Goal: Task Accomplishment & Management: Complete application form

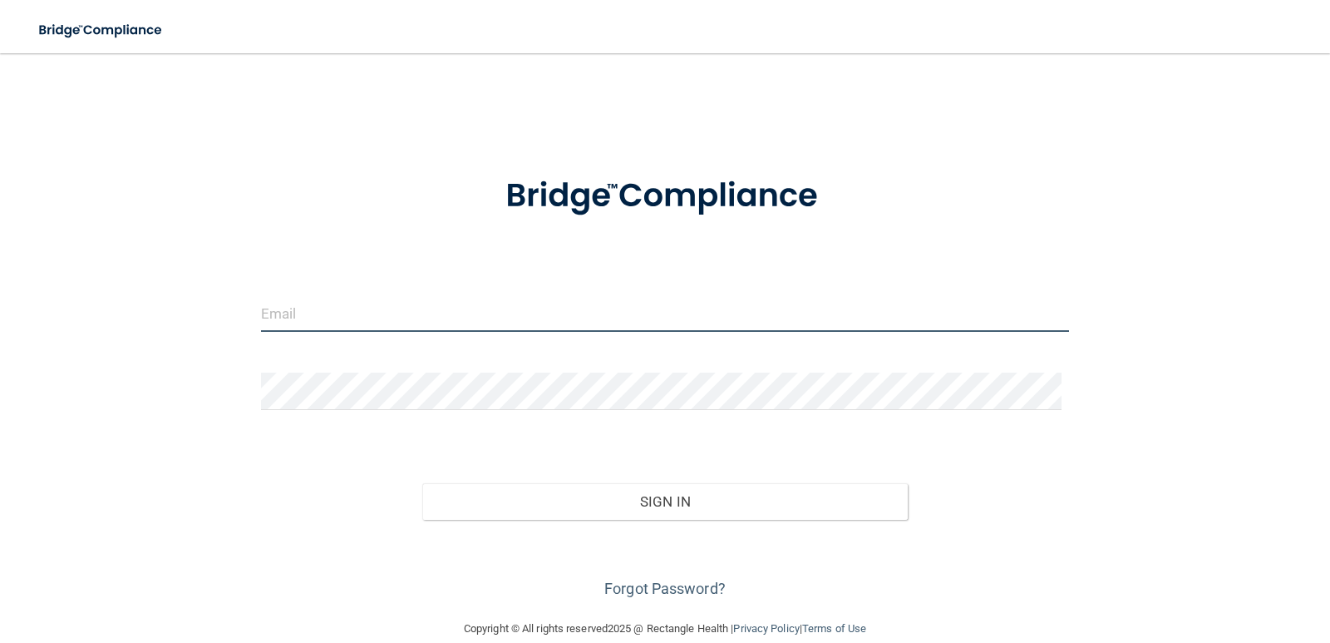
click at [298, 313] on input "email" at bounding box center [665, 312] width 809 height 37
type input "[PERSON_NAME][EMAIL_ADDRESS][PERSON_NAME][DOMAIN_NAME]"
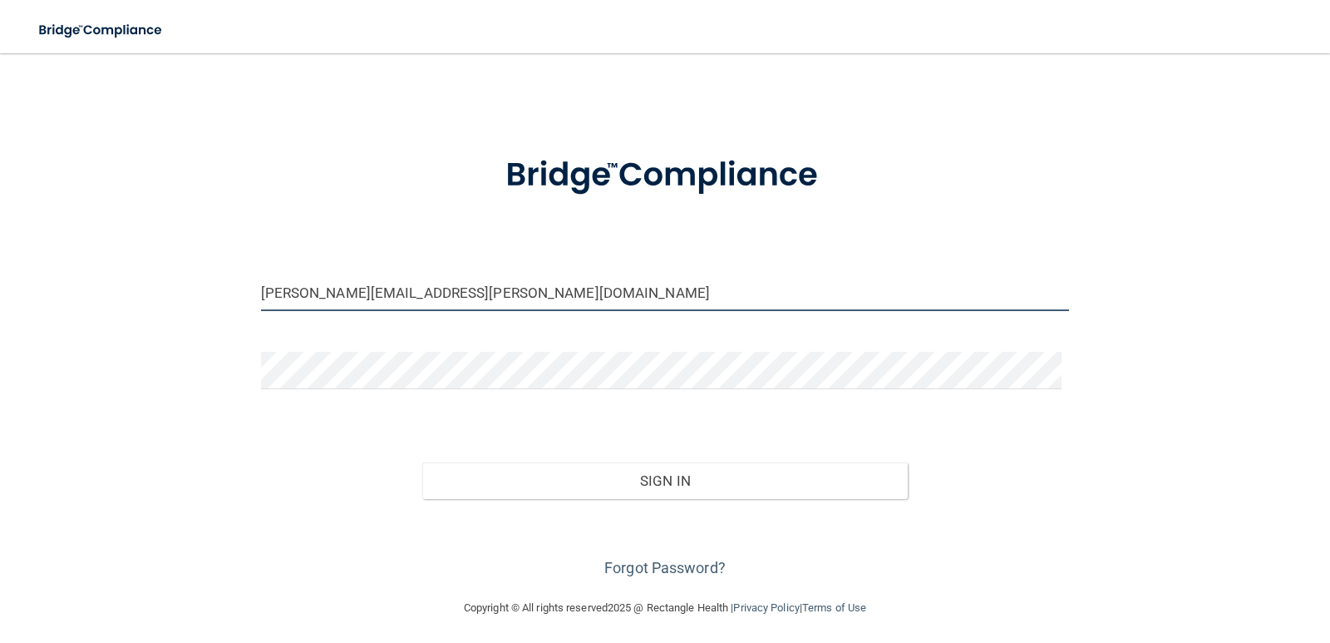
scroll to position [26, 0]
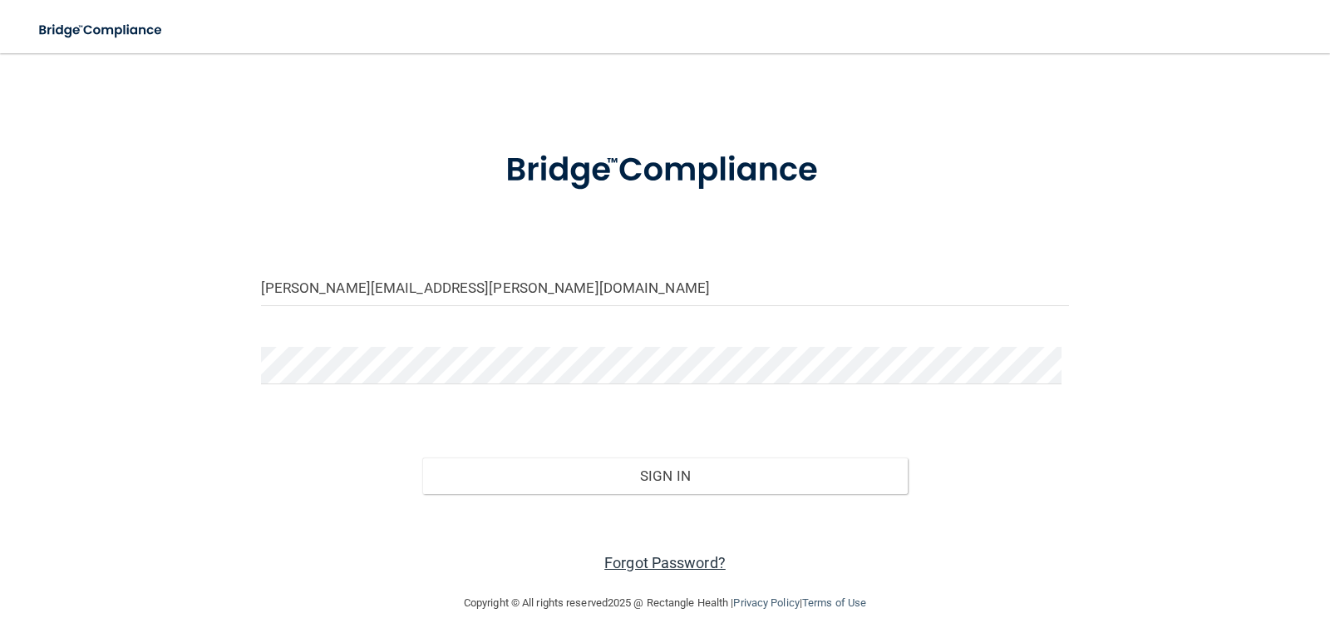
click at [655, 562] on link "Forgot Password?" at bounding box center [665, 562] width 121 height 17
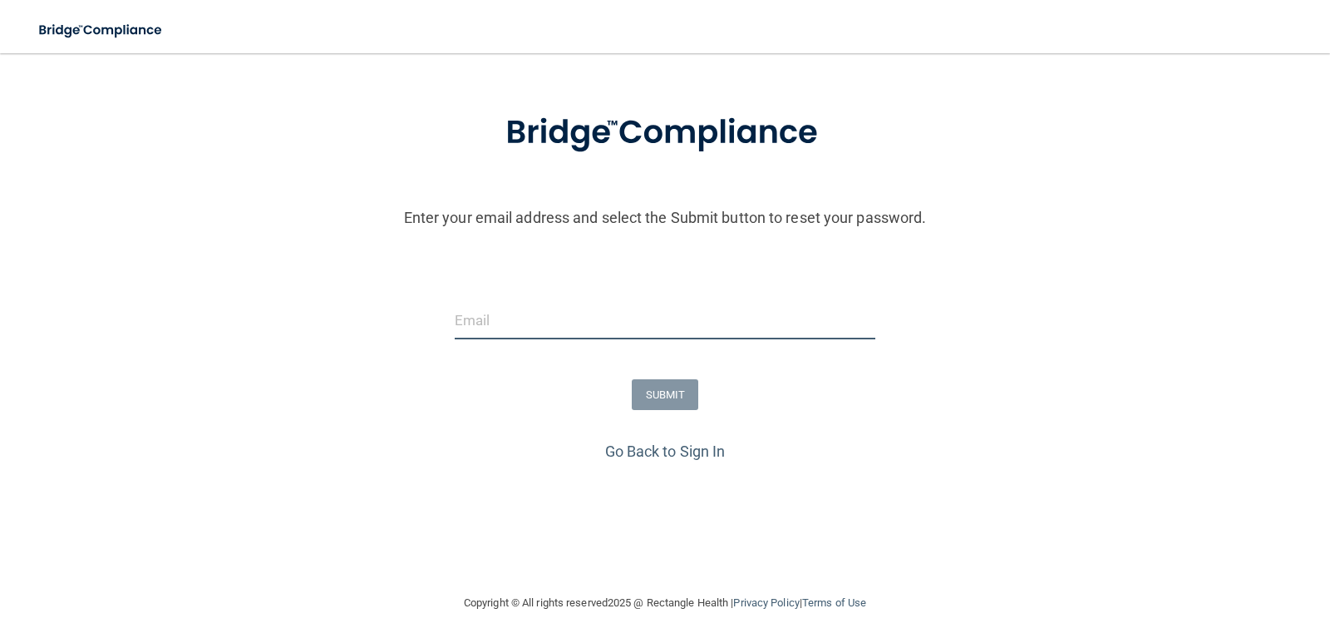
click at [493, 326] on input "email" at bounding box center [666, 320] width 422 height 37
type input "[PERSON_NAME][EMAIL_ADDRESS][PERSON_NAME][DOMAIN_NAME]"
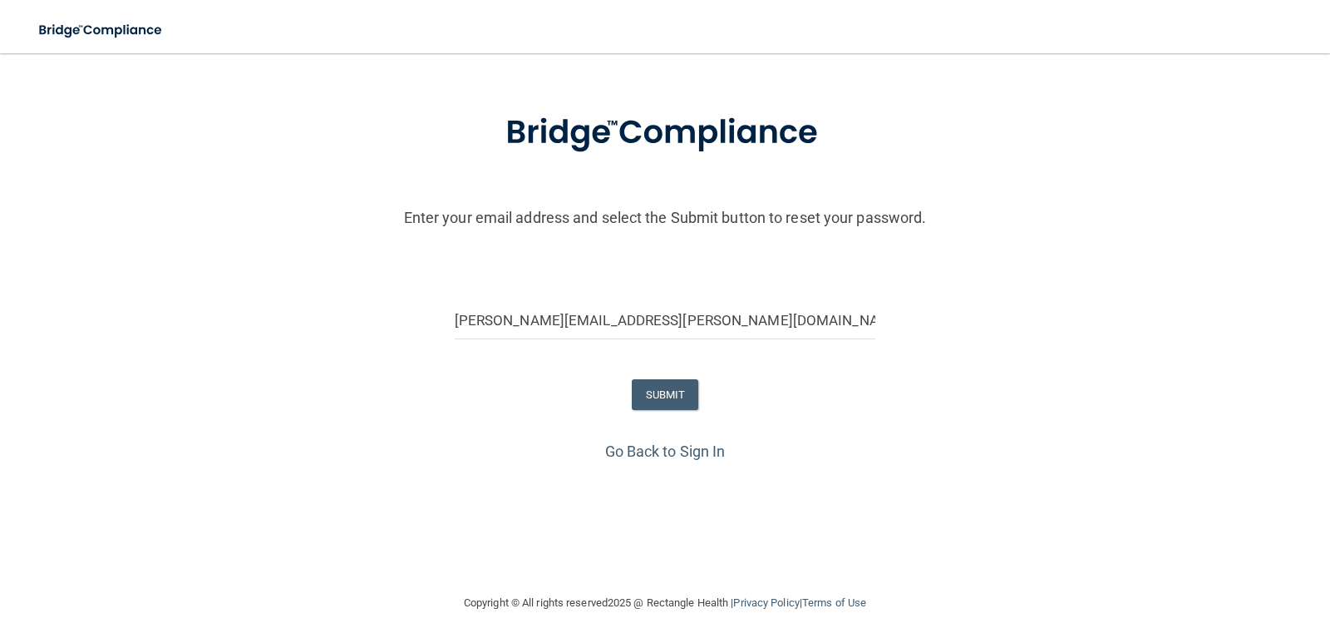
scroll to position [26, 0]
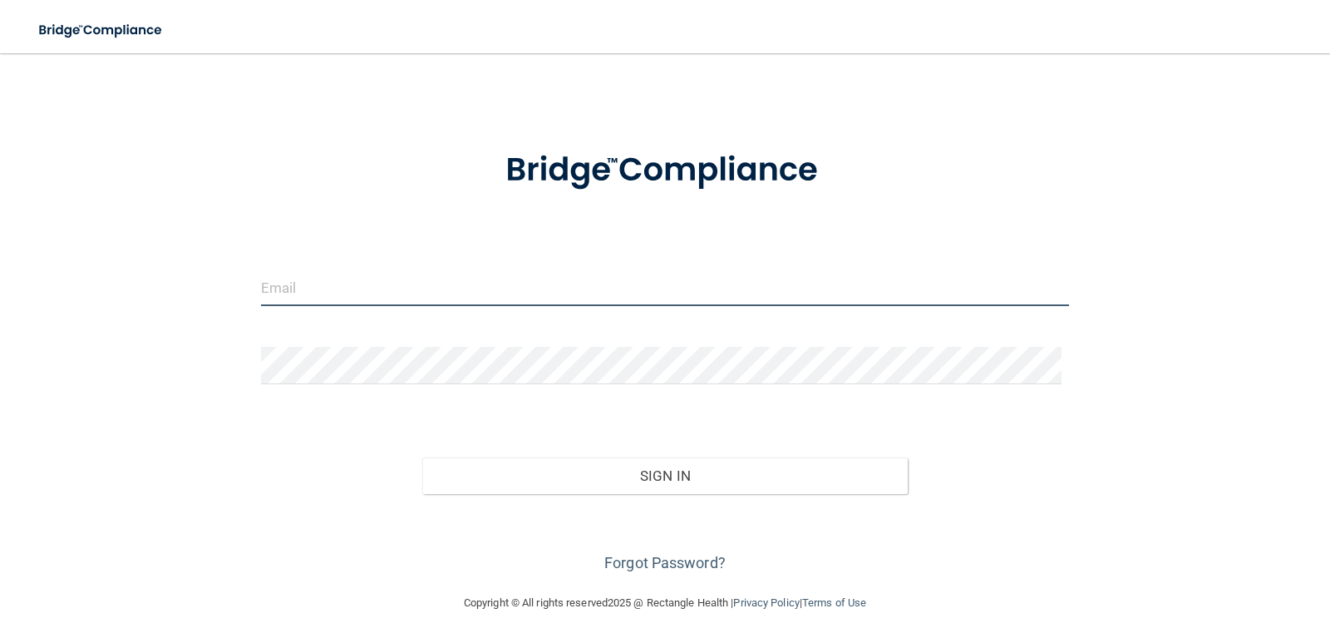
click at [327, 280] on input "email" at bounding box center [665, 287] width 809 height 37
type input "[PERSON_NAME][EMAIL_ADDRESS][PERSON_NAME][DOMAIN_NAME]"
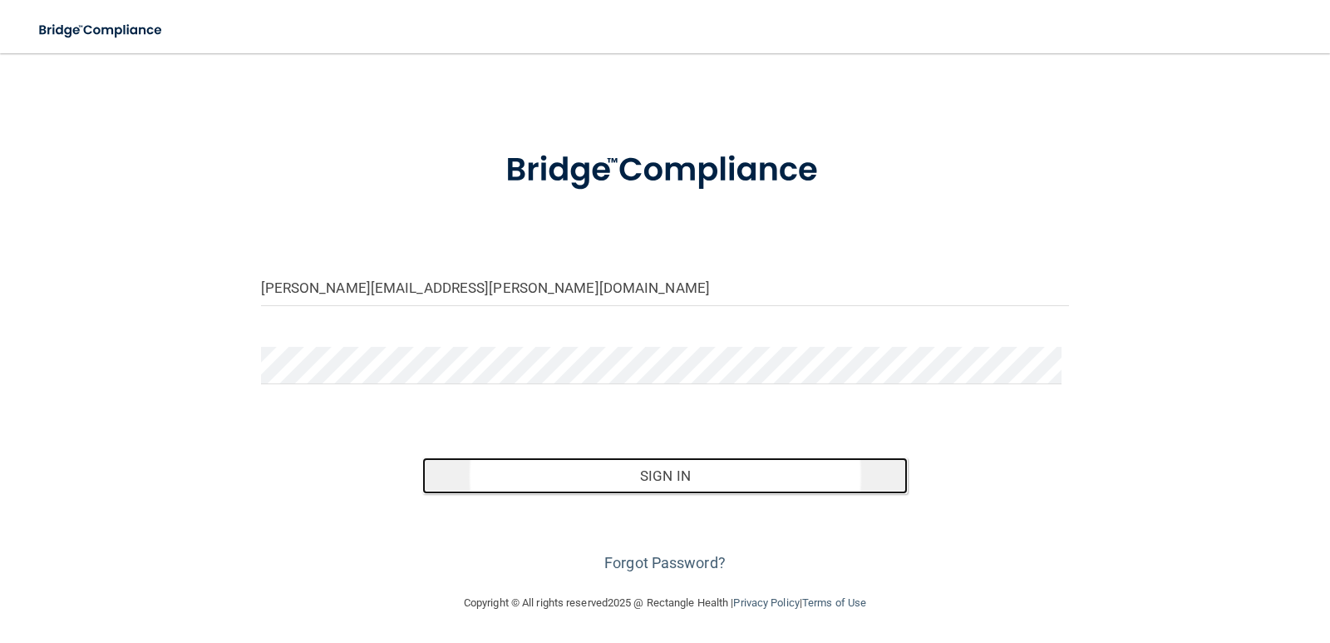
click at [669, 482] on button "Sign In" at bounding box center [665, 475] width 486 height 37
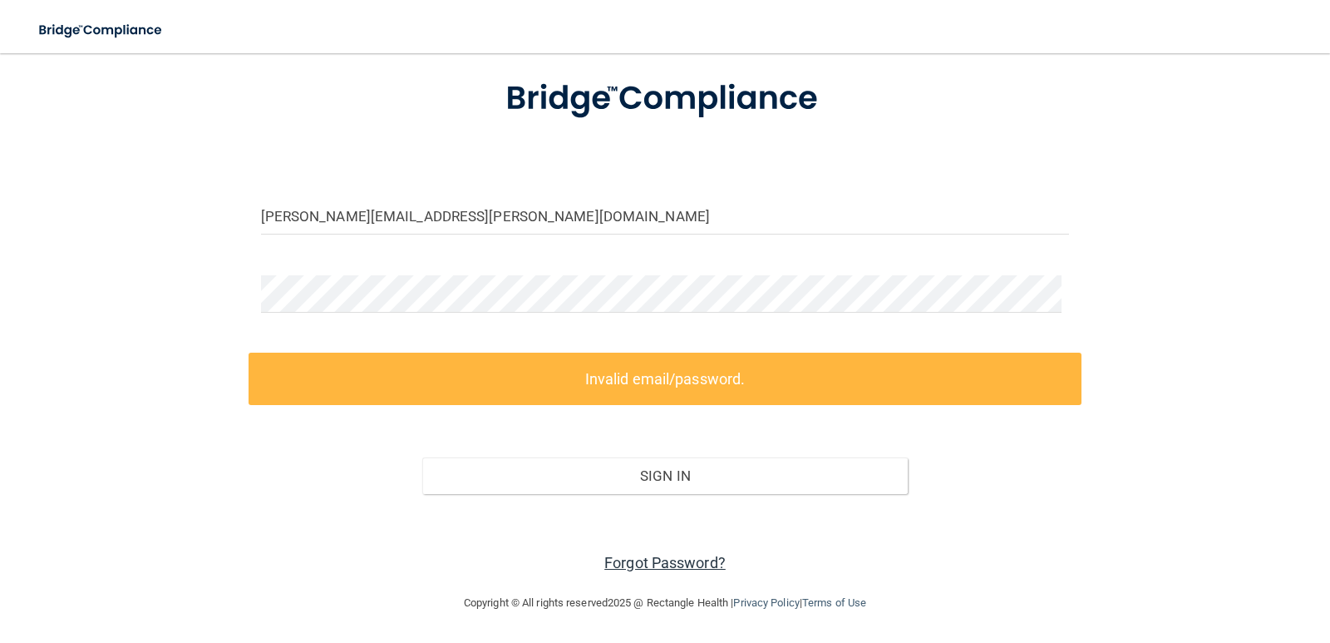
click at [646, 560] on link "Forgot Password?" at bounding box center [665, 562] width 121 height 17
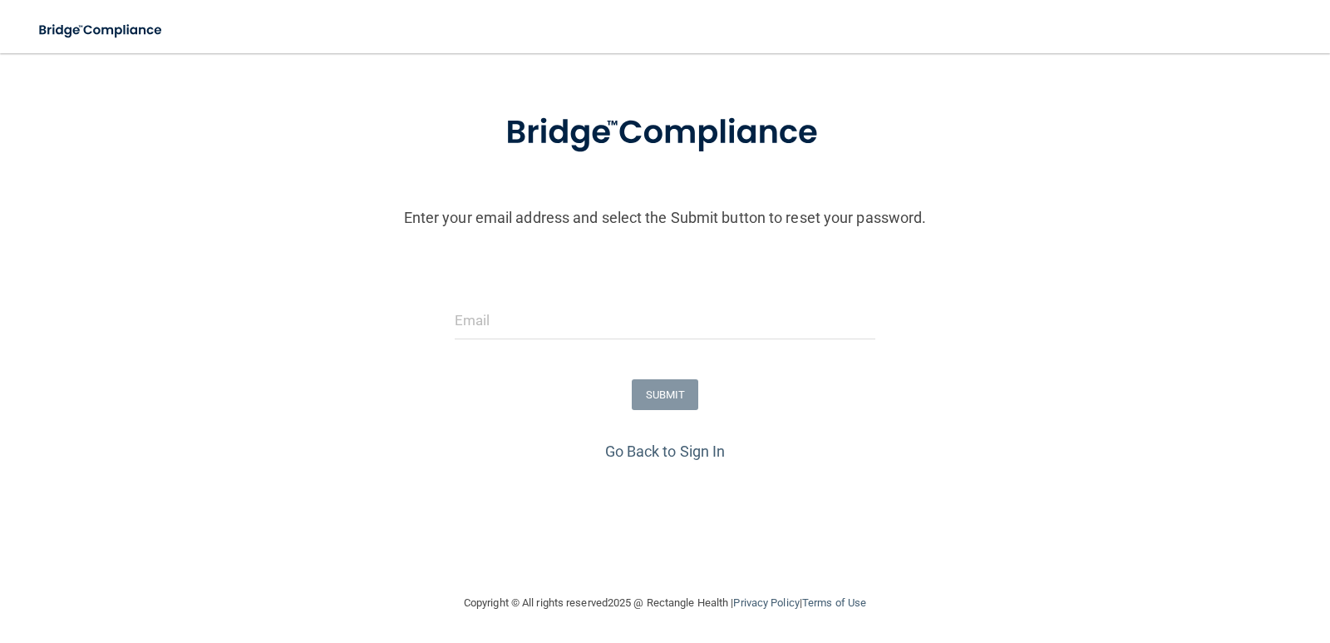
scroll to position [63, 0]
click at [499, 323] on input "email" at bounding box center [666, 320] width 422 height 37
type input "[PERSON_NAME][EMAIL_ADDRESS][PERSON_NAME][DOMAIN_NAME]"
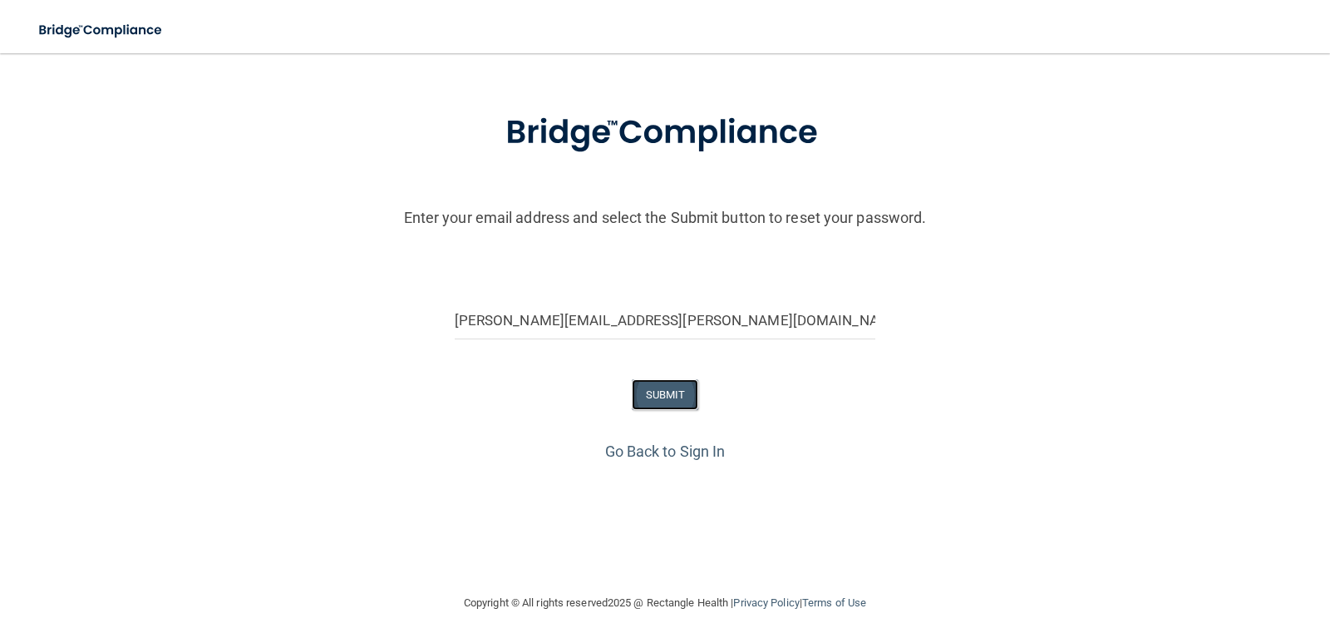
click at [654, 397] on button "SUBMIT" at bounding box center [665, 394] width 67 height 31
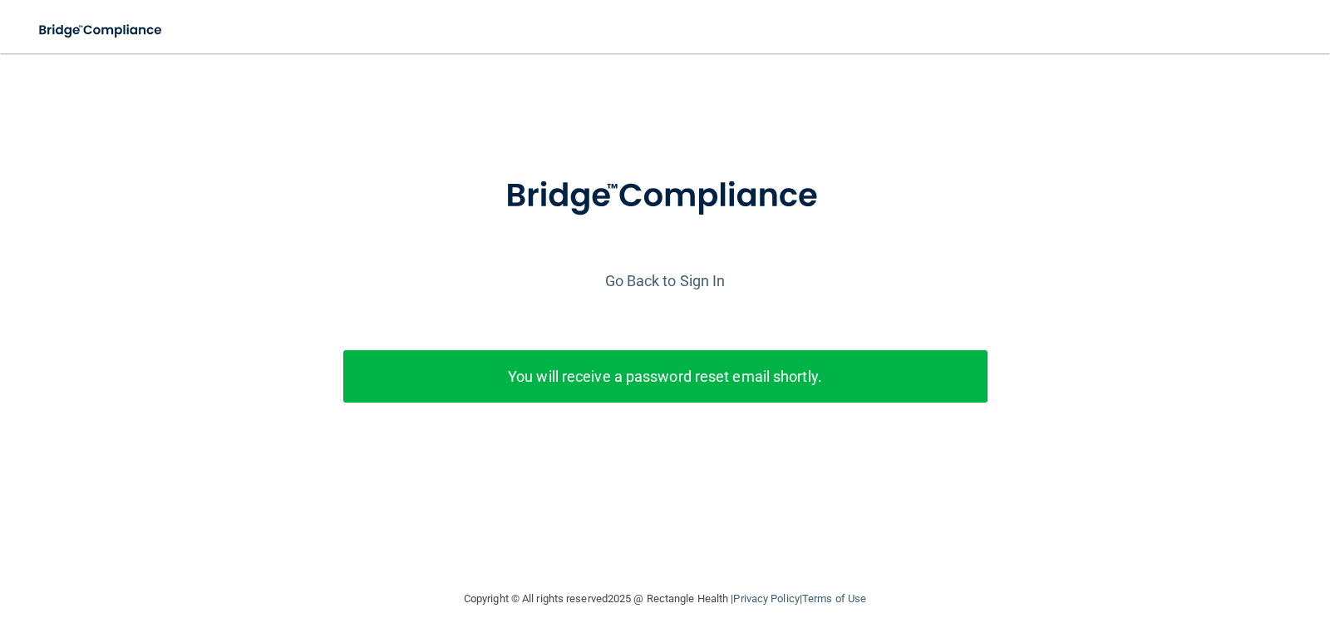
scroll to position [0, 0]
click at [654, 284] on link "Go Back to Sign In" at bounding box center [665, 280] width 121 height 17
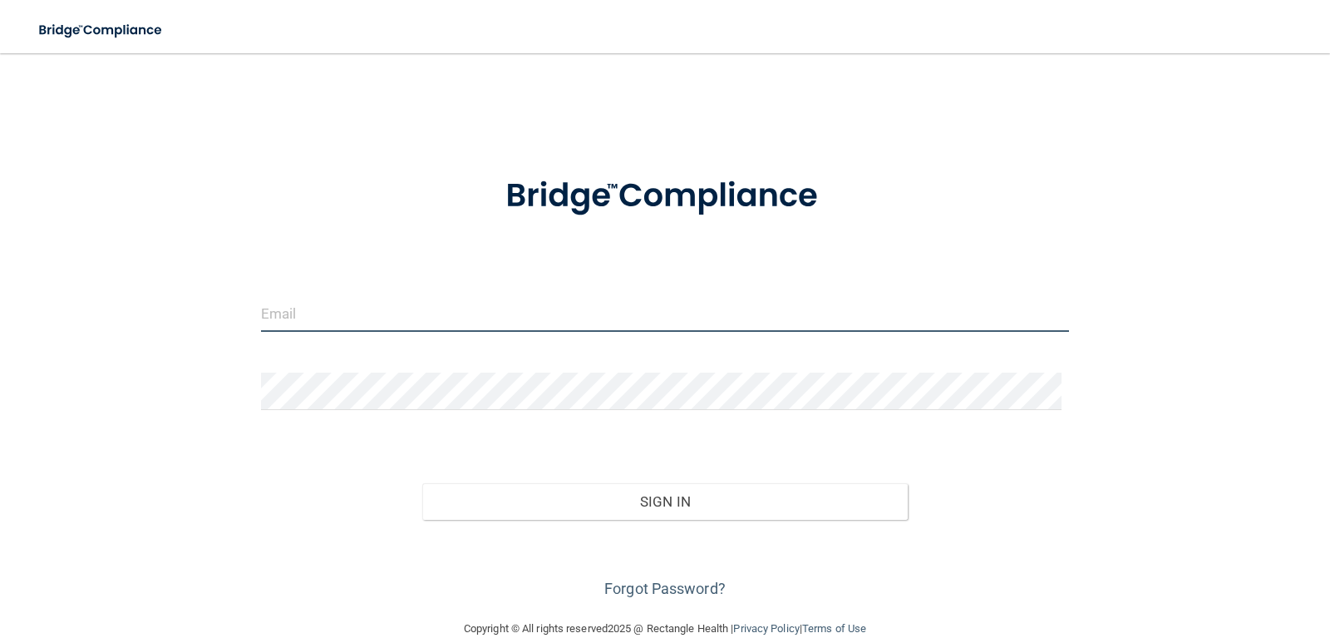
click at [364, 317] on input "email" at bounding box center [665, 312] width 809 height 37
type input "[PERSON_NAME][EMAIL_ADDRESS][PERSON_NAME][DOMAIN_NAME]"
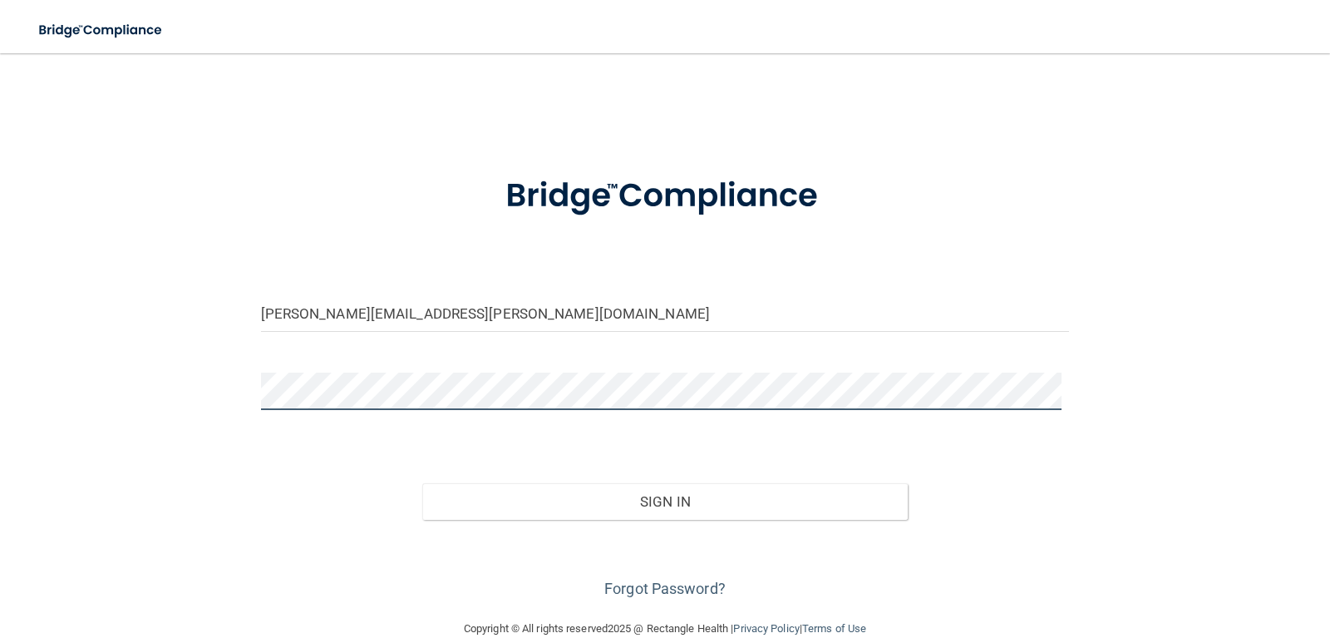
click at [422, 483] on button "Sign In" at bounding box center [665, 501] width 486 height 37
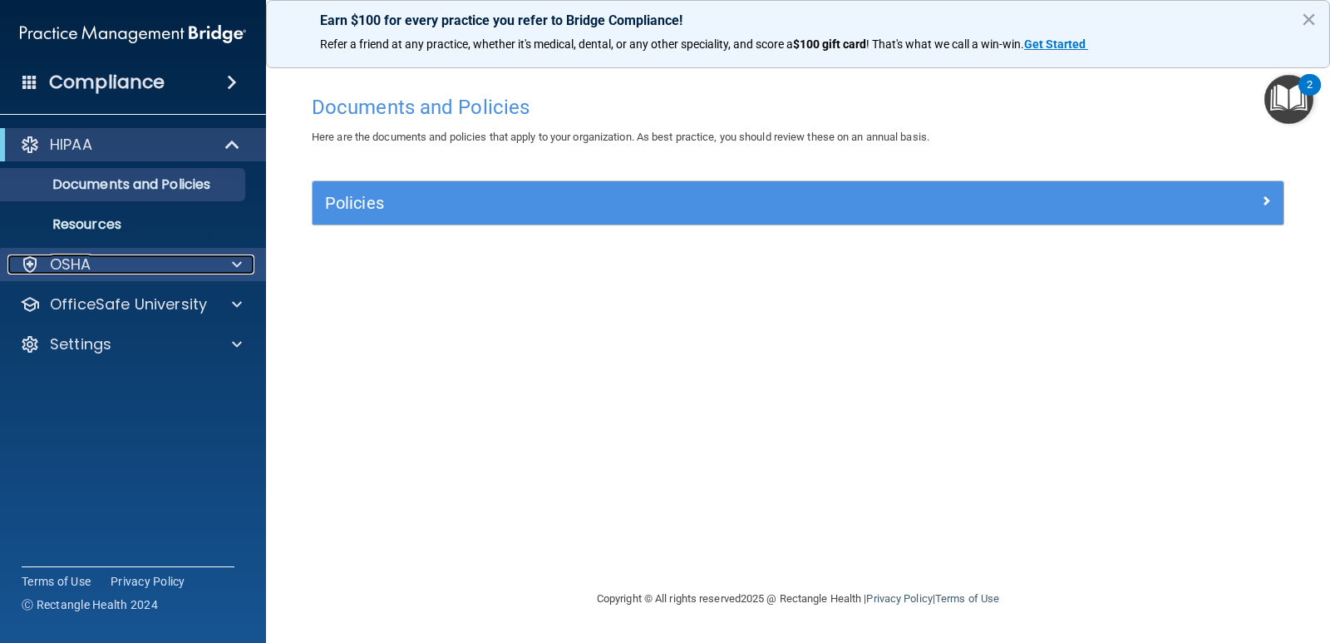
click at [236, 262] on span at bounding box center [237, 264] width 10 height 20
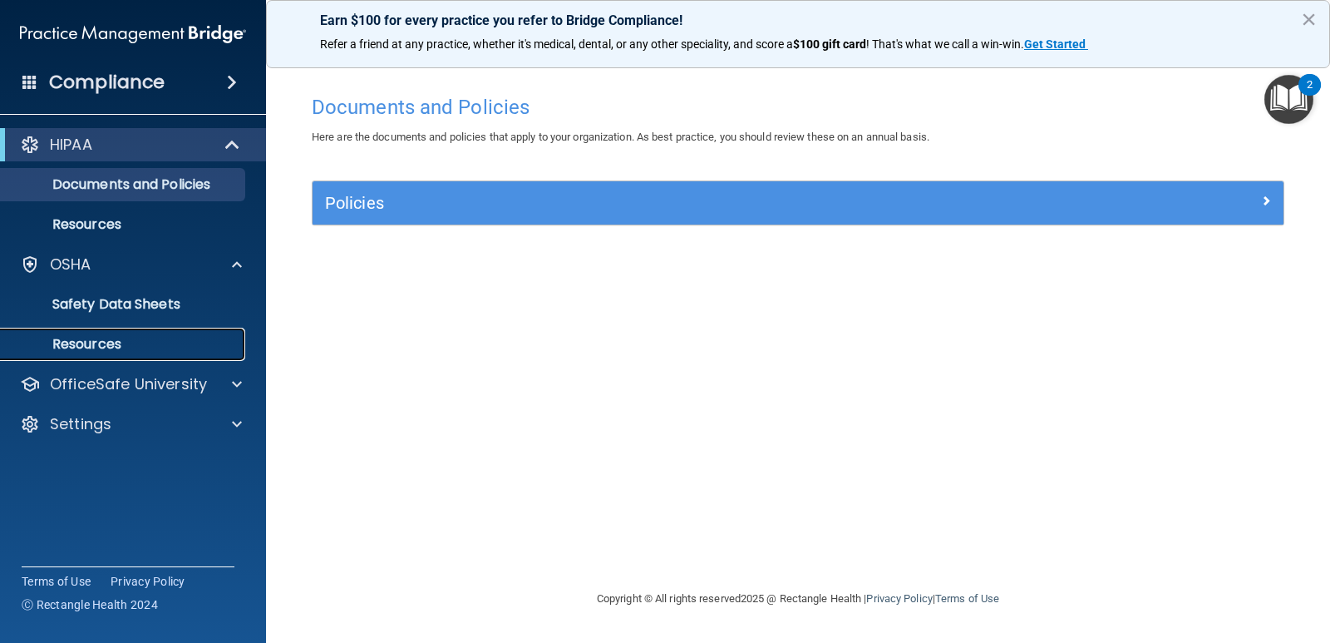
click at [120, 343] on p "Resources" at bounding box center [124, 344] width 227 height 17
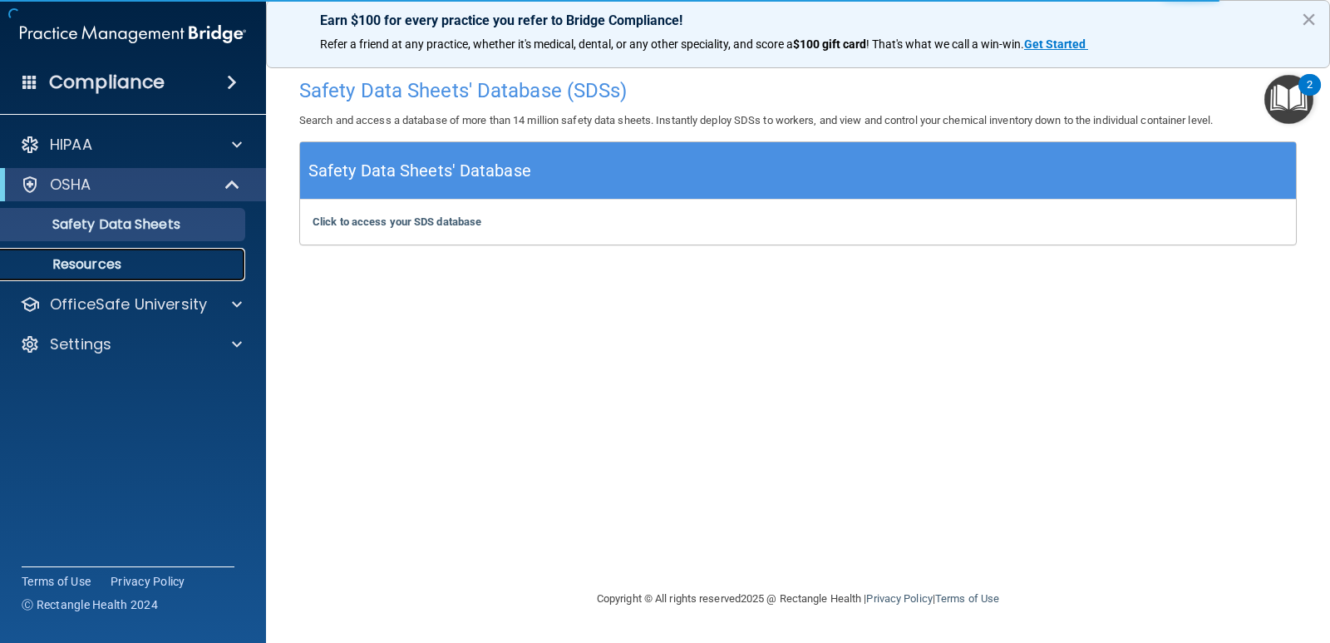
click at [117, 261] on p "Resources" at bounding box center [124, 264] width 227 height 17
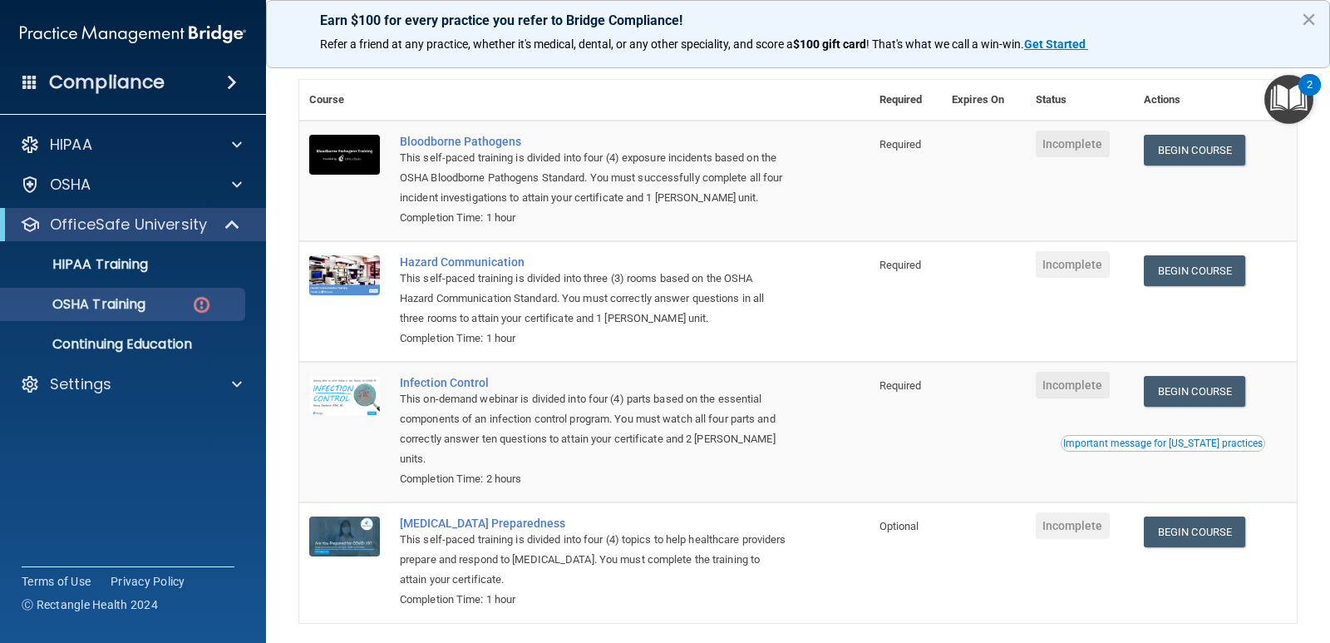
scroll to position [83, 0]
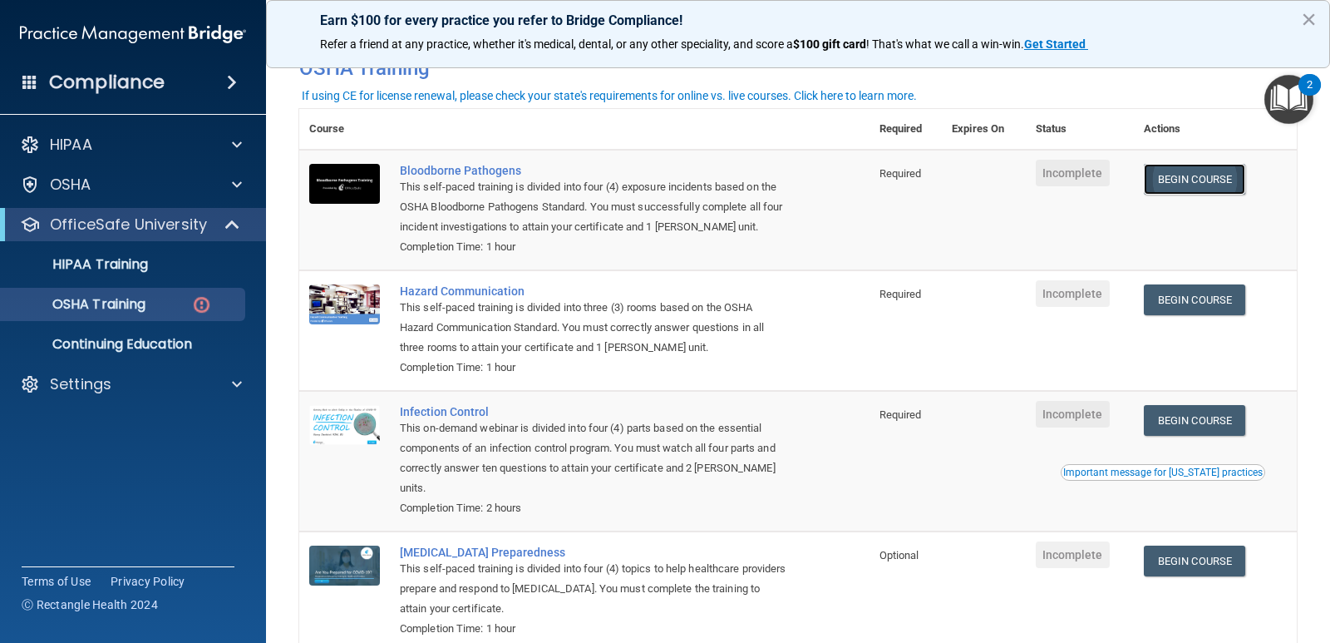
click at [1186, 179] on link "Begin Course" at bounding box center [1194, 179] width 101 height 31
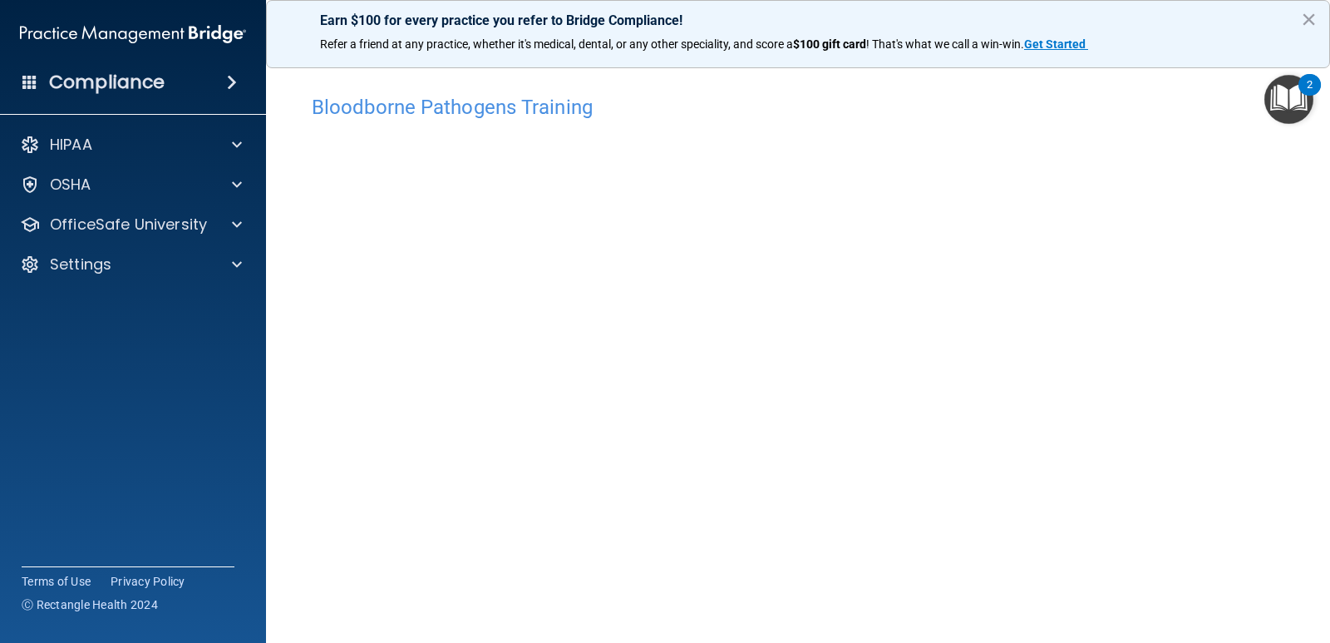
scroll to position [69, 0]
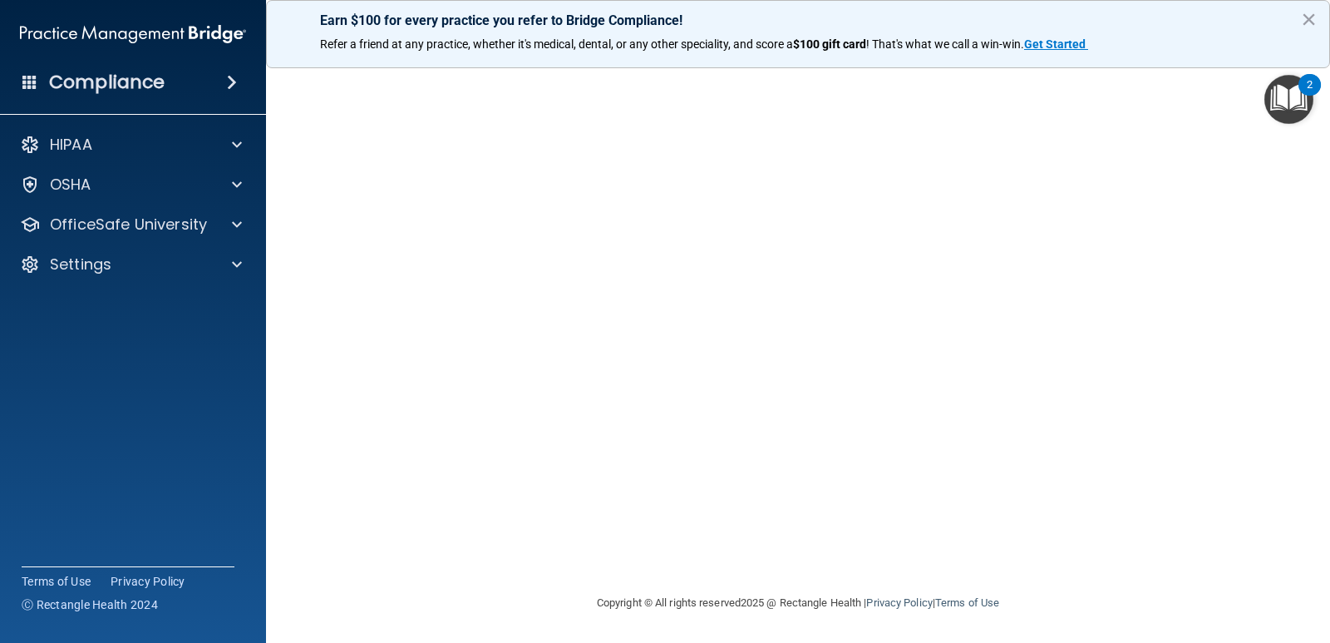
click at [1274, 207] on div "Bloodborne Pathogens Training This course doesn’t expire until . Are you sure y…" at bounding box center [798, 304] width 998 height 575
click at [1309, 14] on button "×" at bounding box center [1309, 19] width 16 height 27
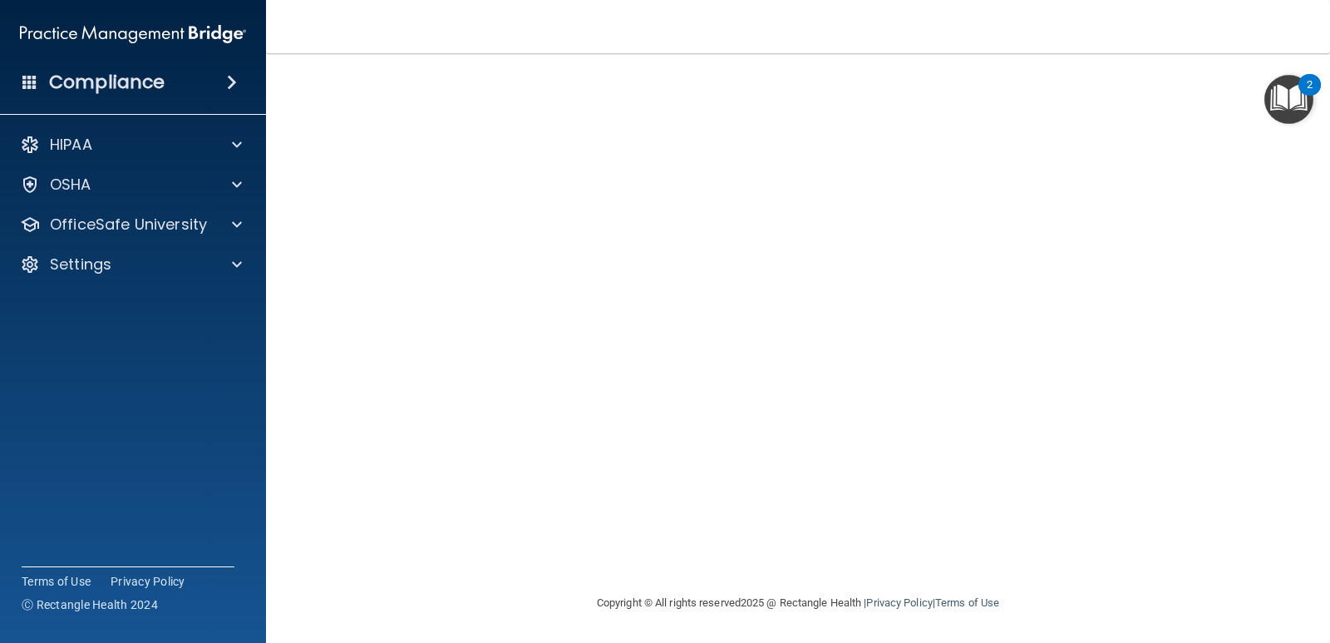
click at [1290, 96] on img "Open Resource Center, 2 new notifications" at bounding box center [1289, 99] width 49 height 49
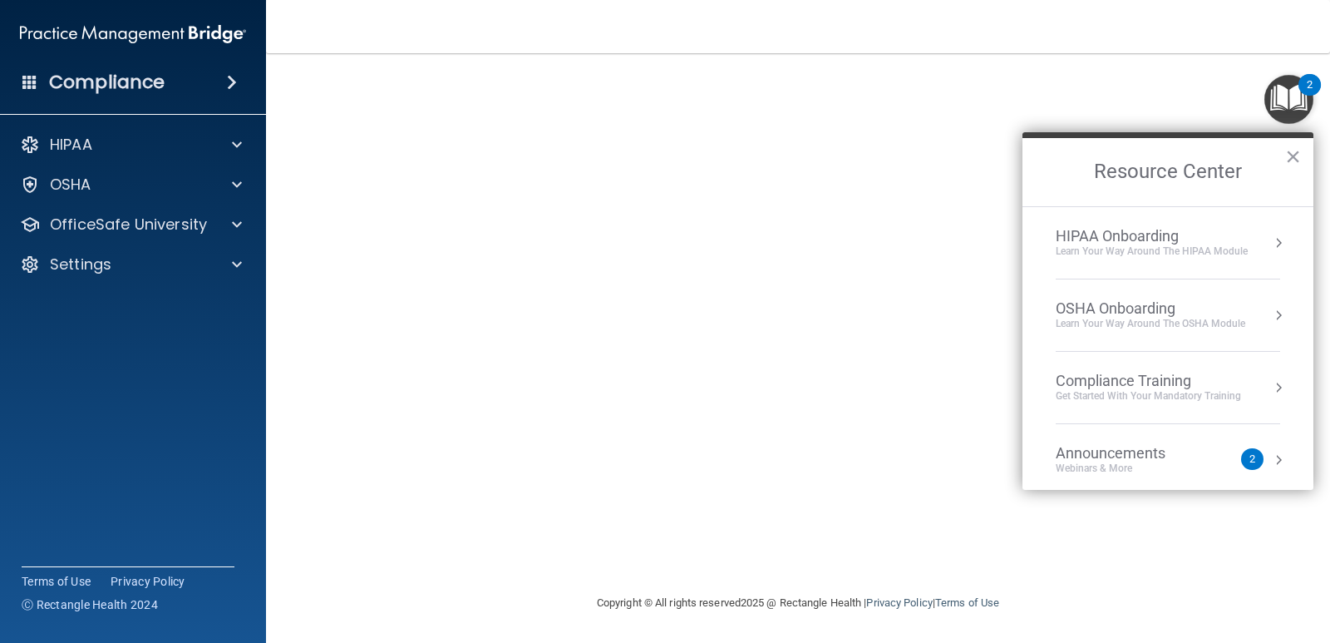
click at [1290, 96] on img "Open Resource Center, 2 new notifications" at bounding box center [1289, 99] width 49 height 49
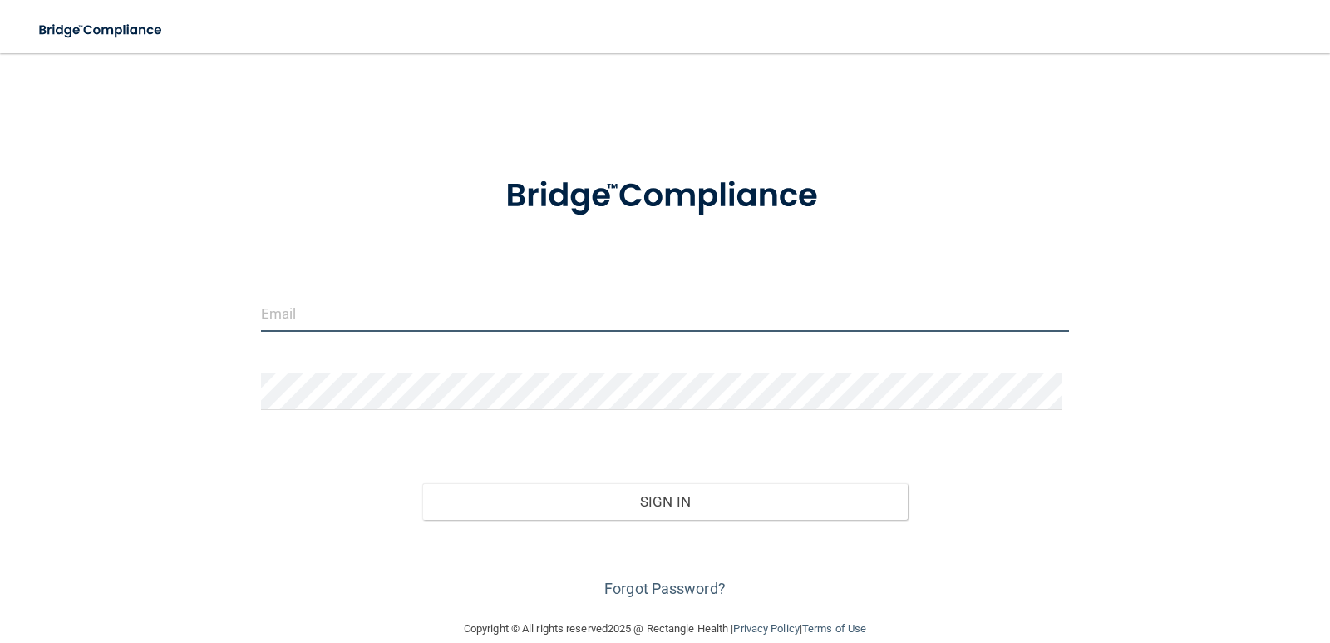
click at [339, 297] on input "email" at bounding box center [665, 312] width 809 height 37
type input "[PERSON_NAME][EMAIL_ADDRESS][PERSON_NAME][DOMAIN_NAME]"
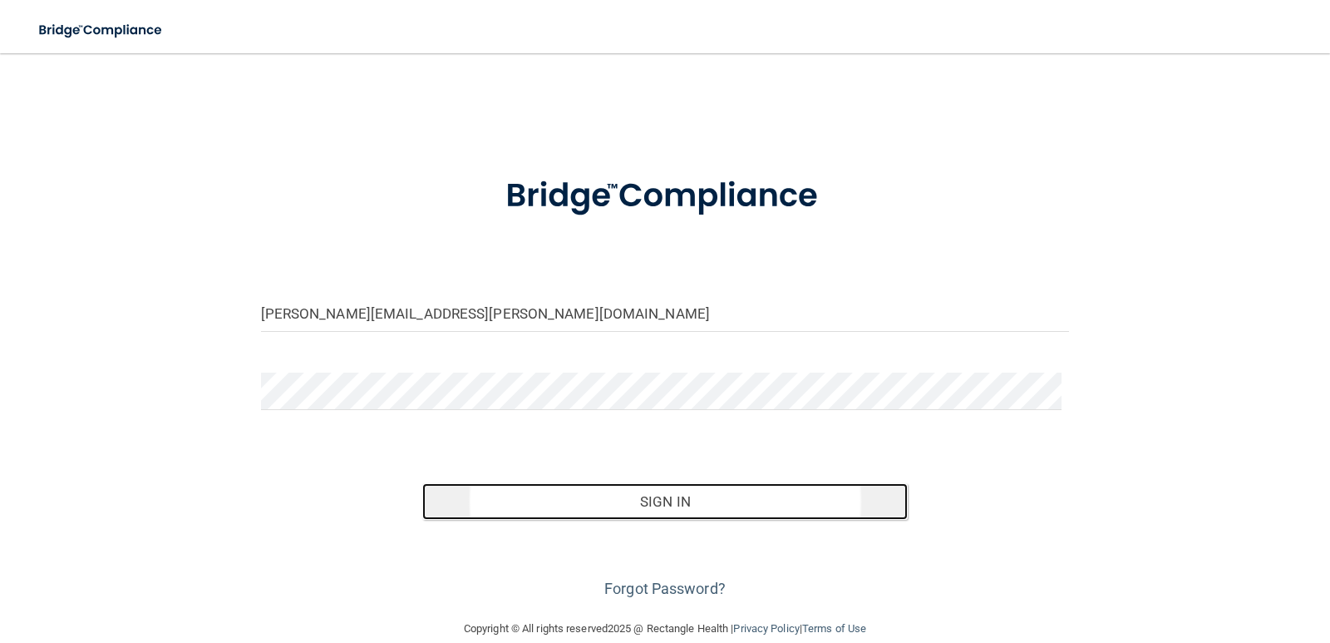
click at [656, 505] on button "Sign In" at bounding box center [665, 501] width 486 height 37
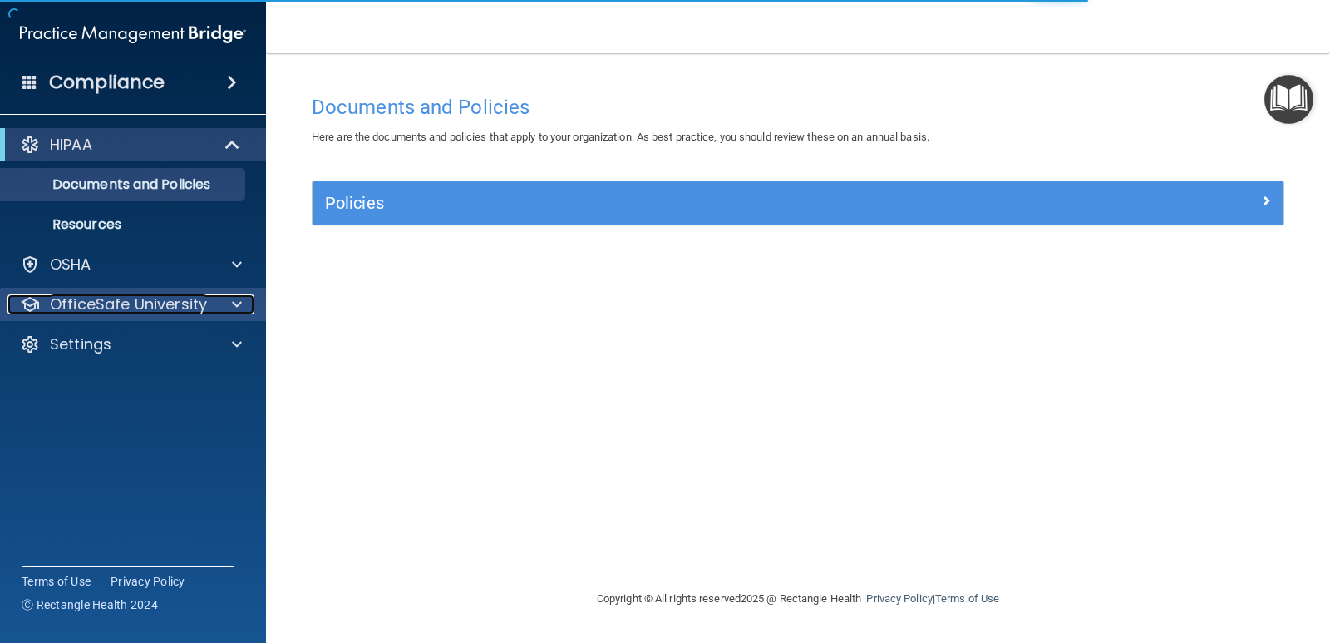
click at [238, 301] on span at bounding box center [237, 304] width 10 height 20
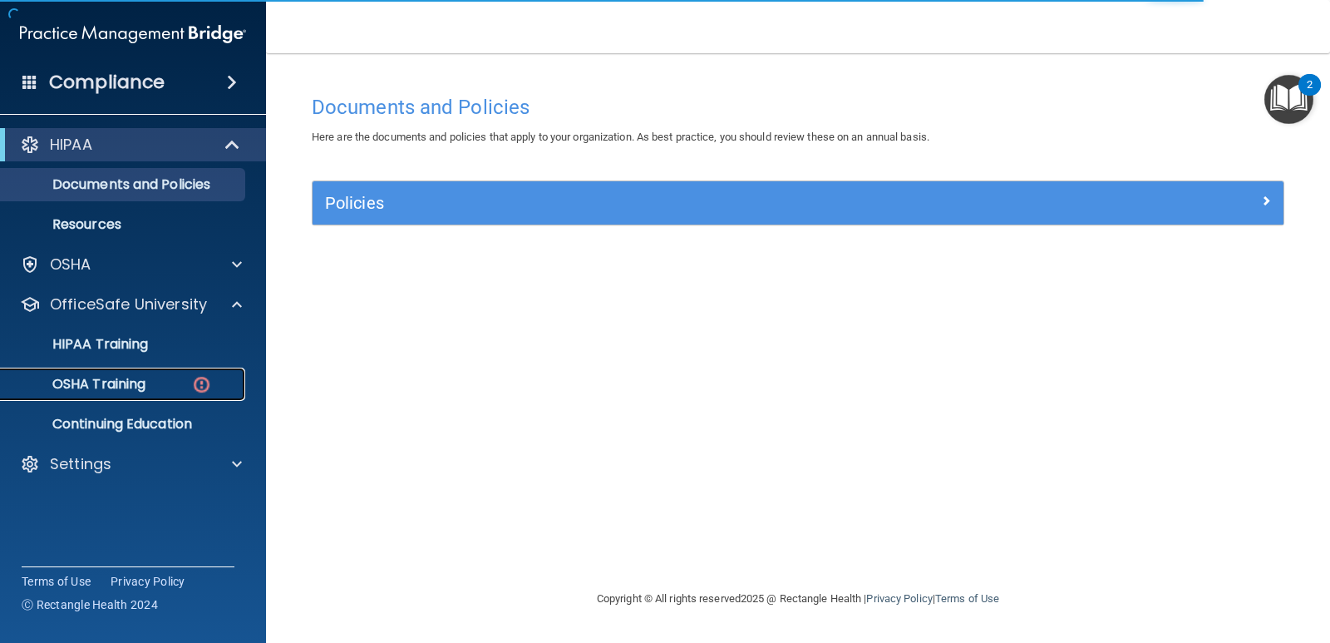
click at [136, 380] on p "OSHA Training" at bounding box center [78, 384] width 135 height 17
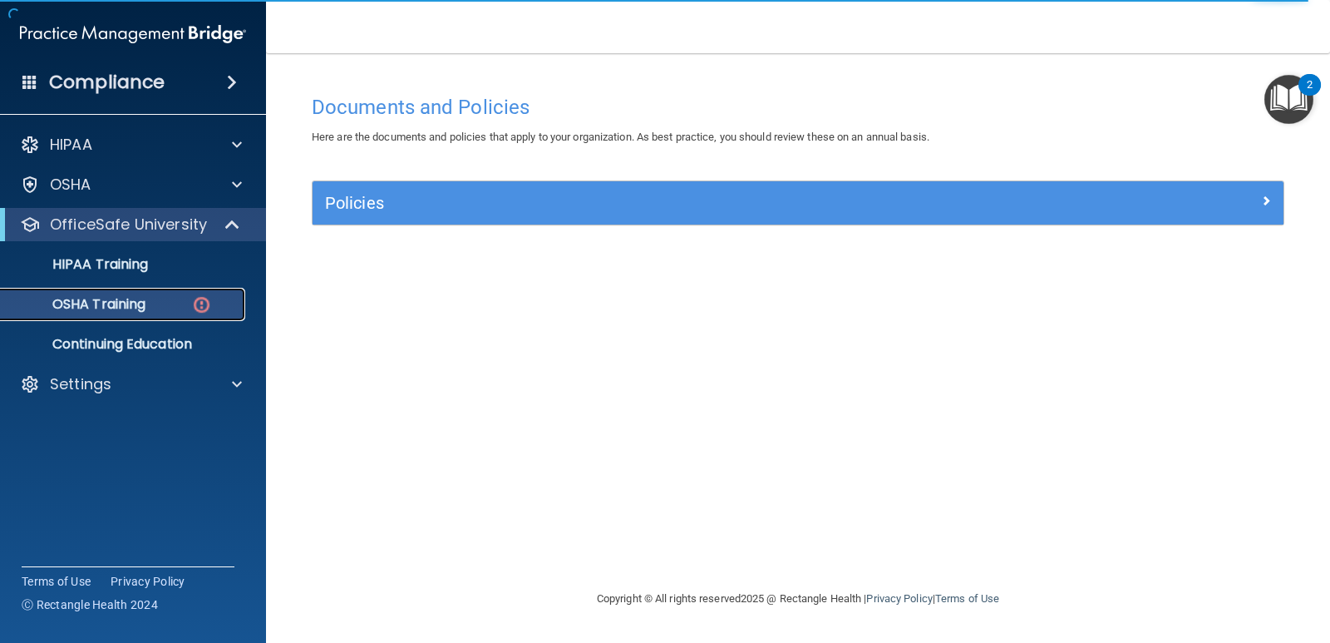
click at [119, 299] on p "OSHA Training" at bounding box center [78, 304] width 135 height 17
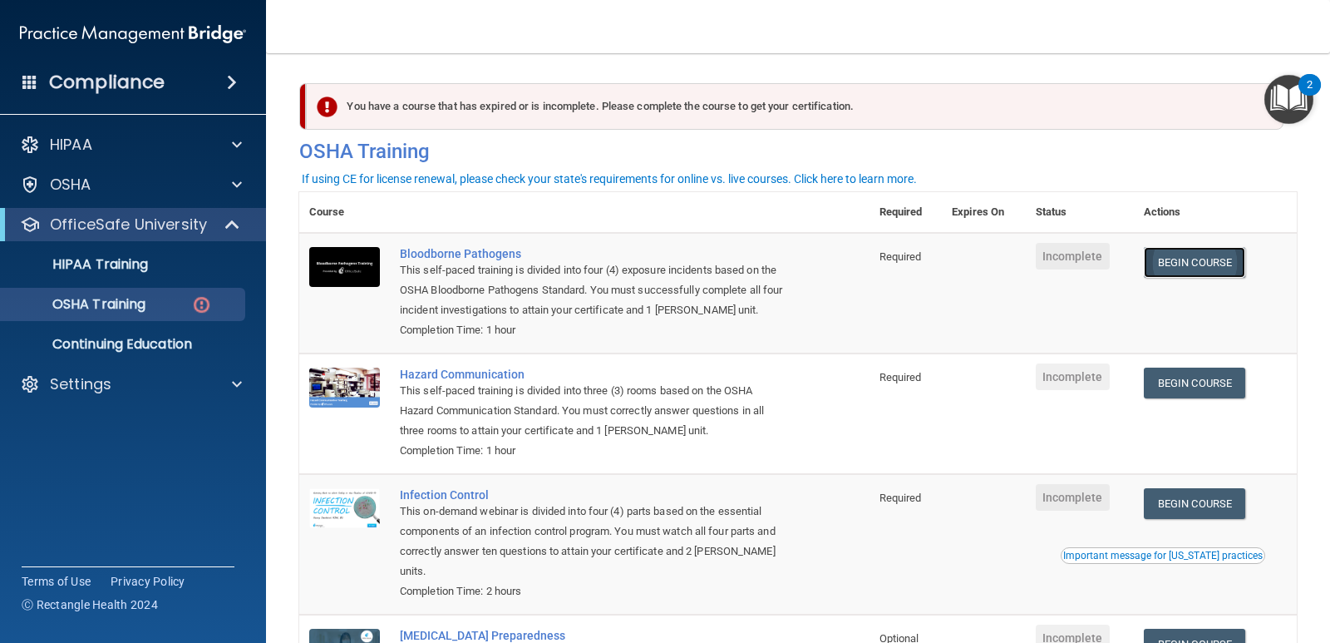
click at [1192, 261] on link "Begin Course" at bounding box center [1194, 262] width 101 height 31
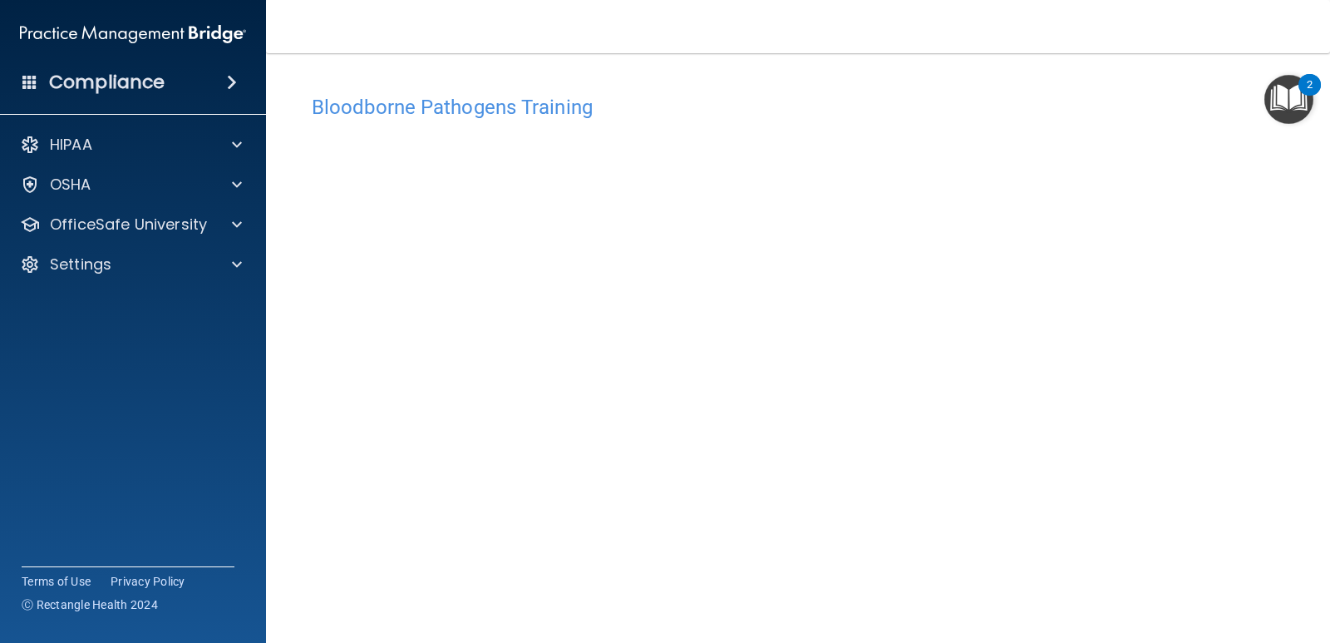
scroll to position [69, 0]
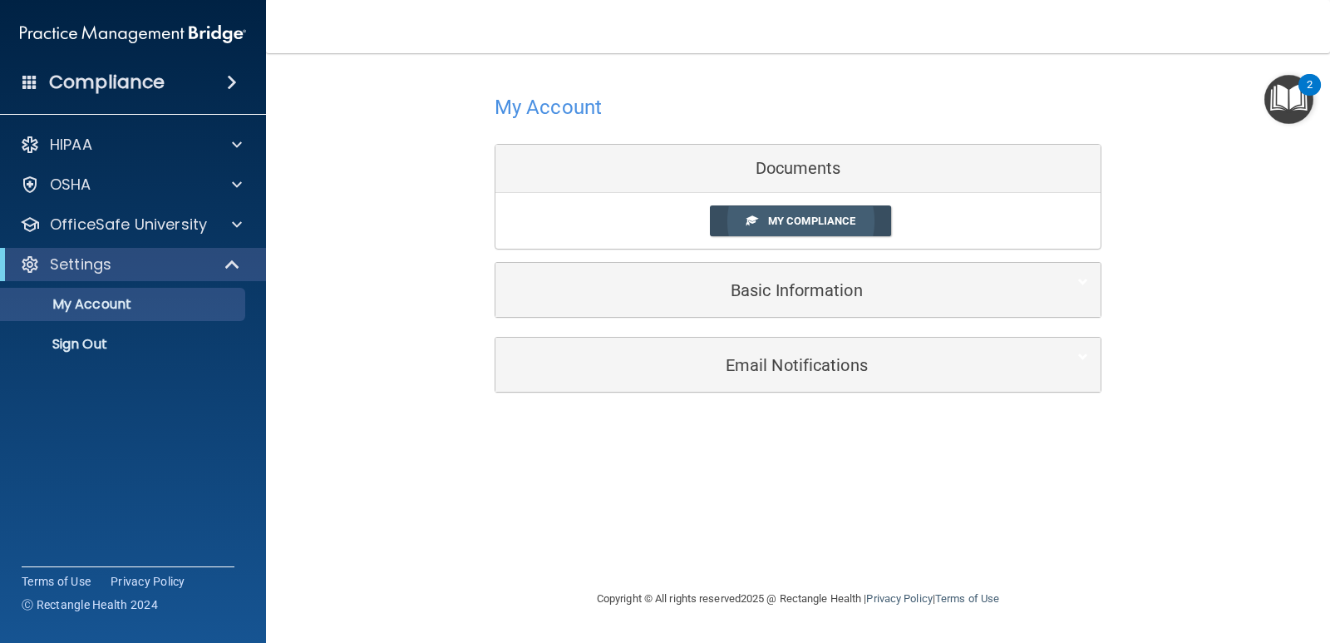
click at [829, 221] on span "My Compliance" at bounding box center [811, 221] width 87 height 12
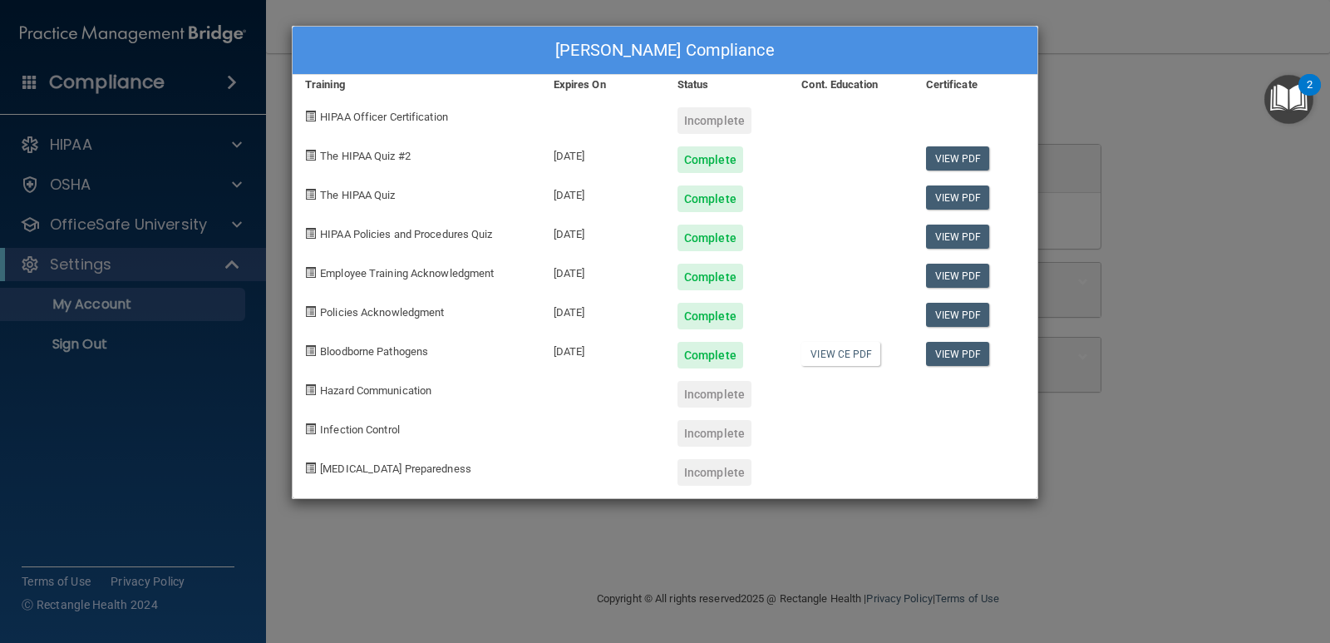
click at [1148, 97] on div "[PERSON_NAME] Compliance Training Expires On Status Cont. Education Certificate…" at bounding box center [665, 321] width 1330 height 643
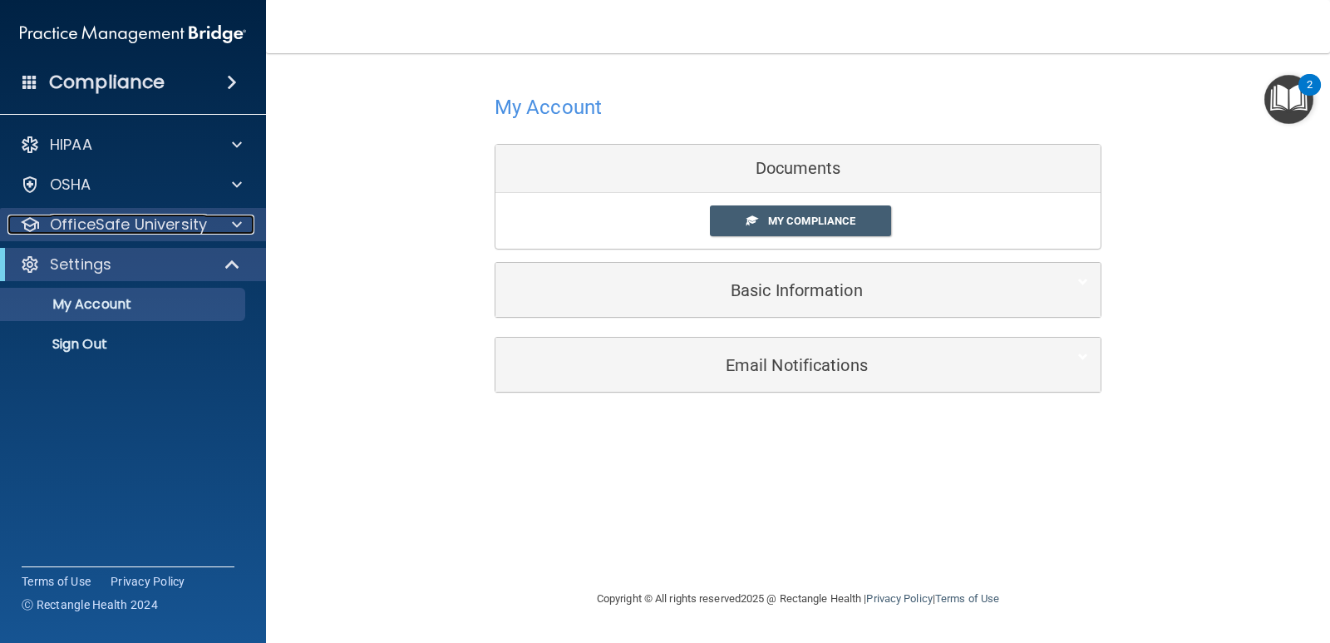
click at [238, 223] on span at bounding box center [237, 225] width 10 height 20
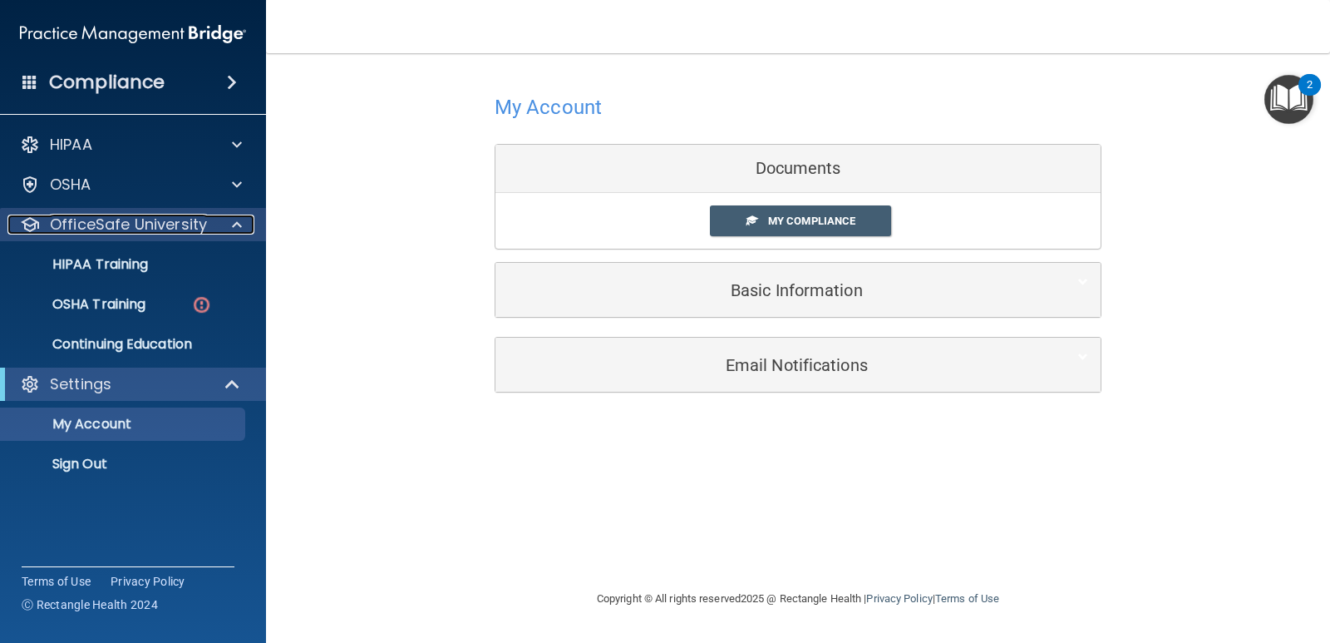
click at [227, 218] on div at bounding box center [235, 225] width 42 height 20
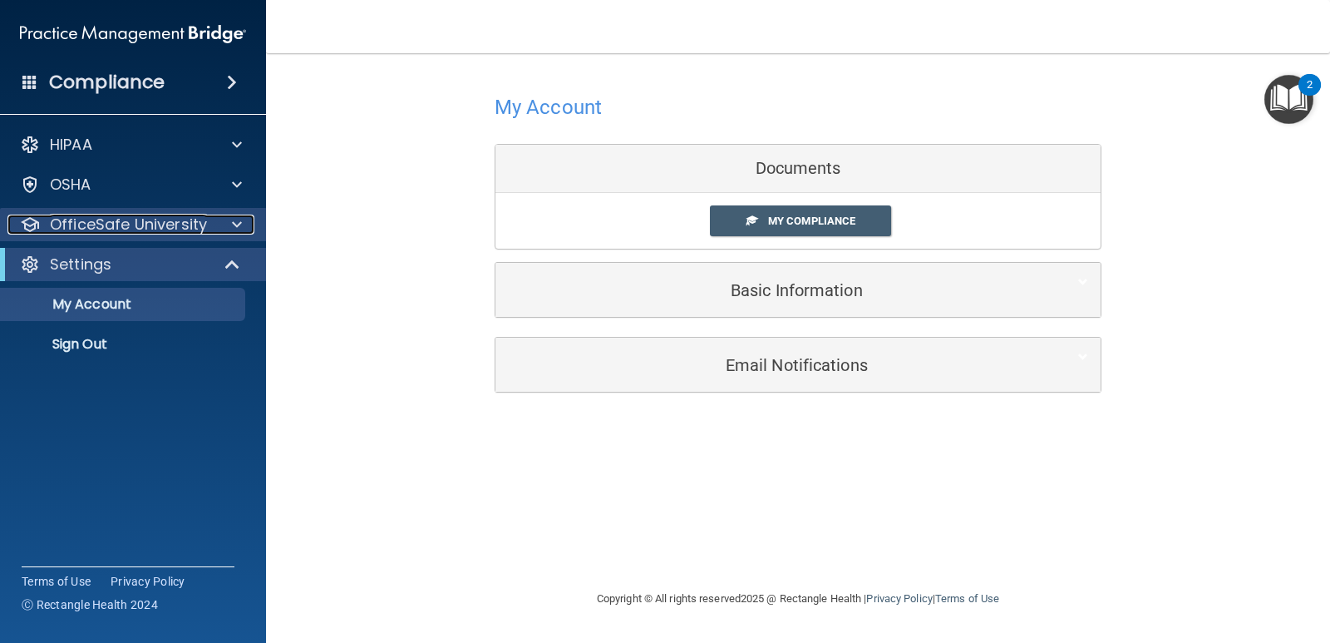
click at [227, 218] on div at bounding box center [235, 225] width 42 height 20
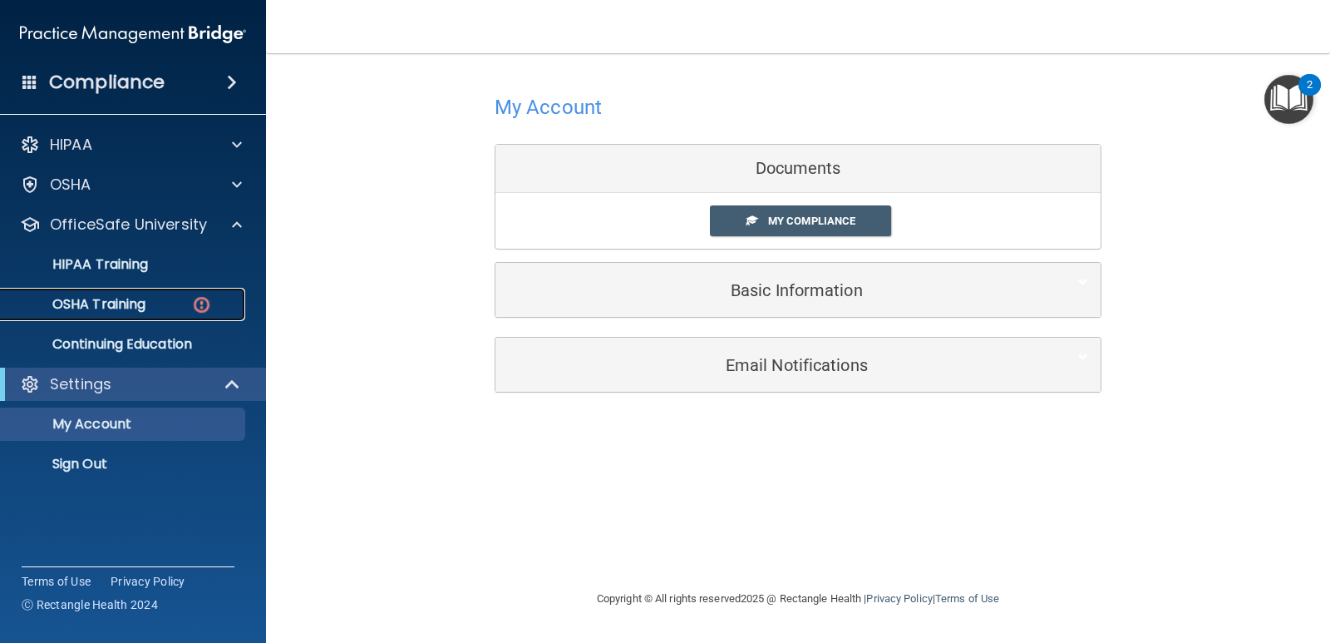
click at [136, 305] on p "OSHA Training" at bounding box center [78, 304] width 135 height 17
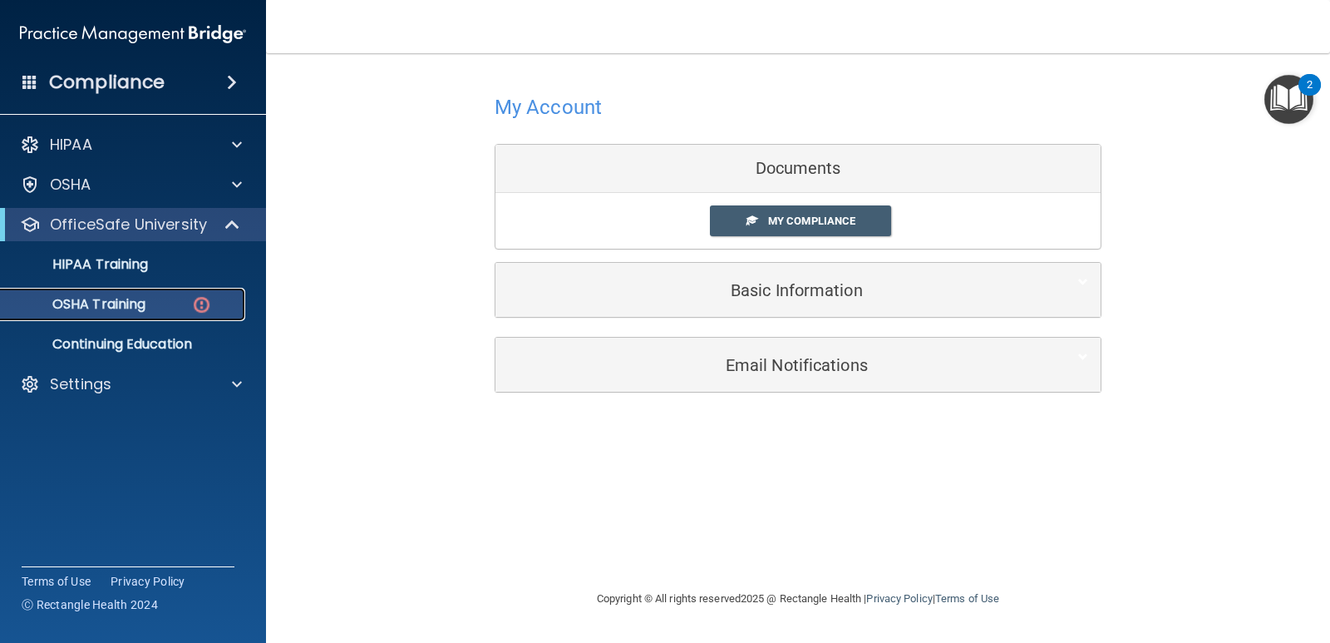
click at [136, 305] on p "OSHA Training" at bounding box center [78, 304] width 135 height 17
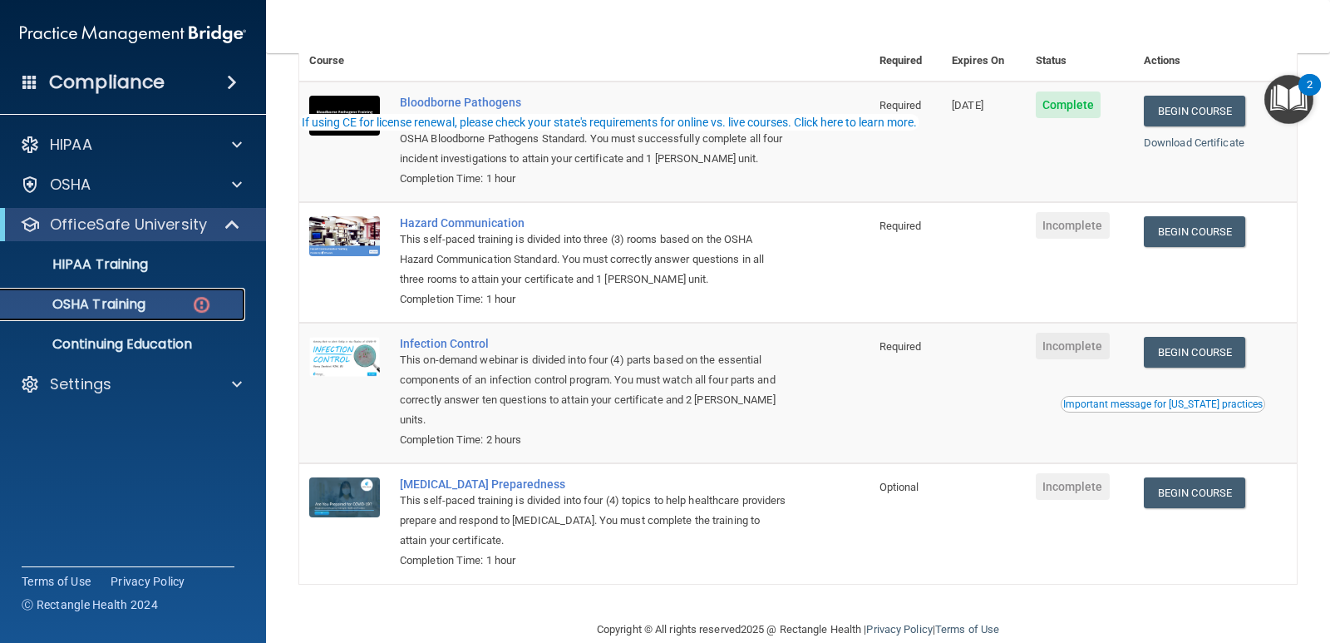
scroll to position [166, 0]
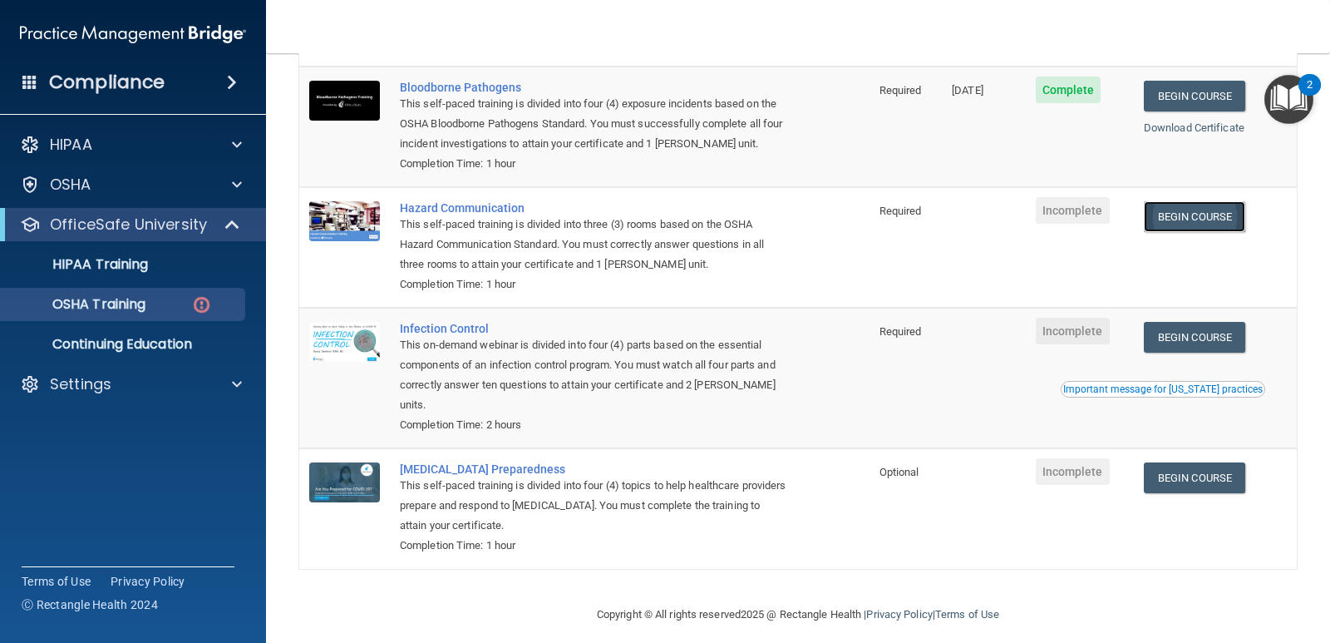
click at [1181, 218] on link "Begin Course" at bounding box center [1194, 216] width 101 height 31
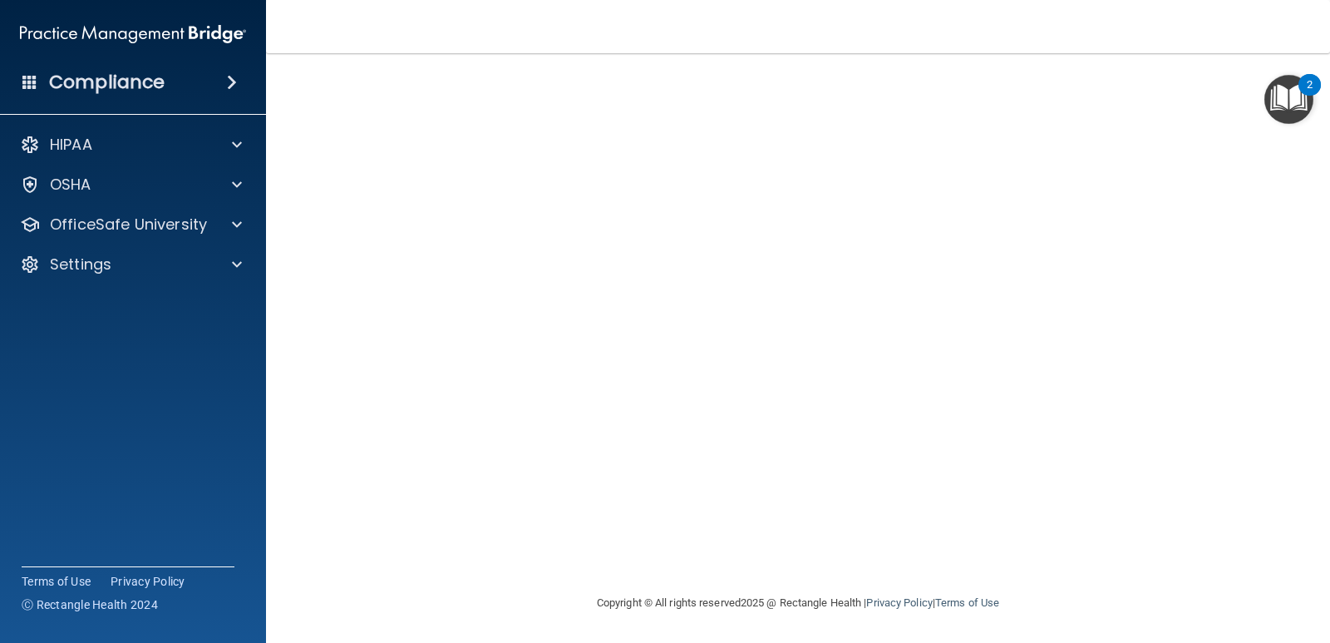
scroll to position [105, 0]
click at [1289, 99] on img "Open Resource Center, 2 new notifications" at bounding box center [1289, 99] width 49 height 49
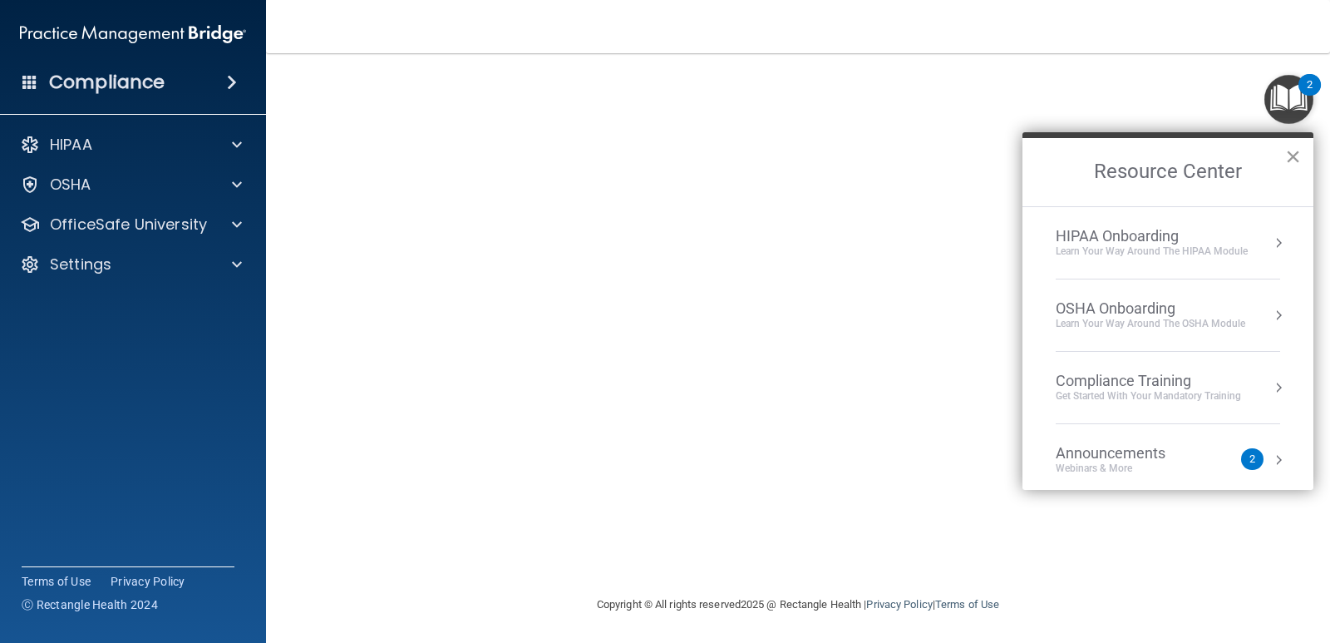
click at [1294, 152] on button "×" at bounding box center [1293, 156] width 16 height 27
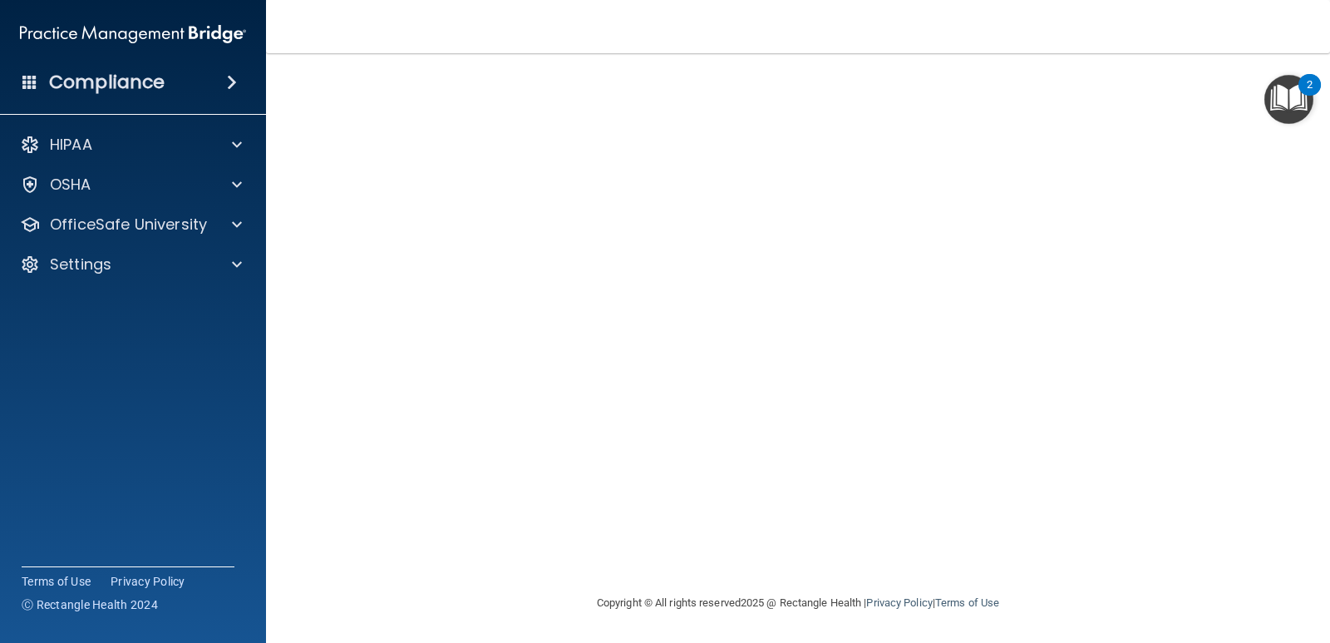
scroll to position [0, 0]
